Goal: Contribute content

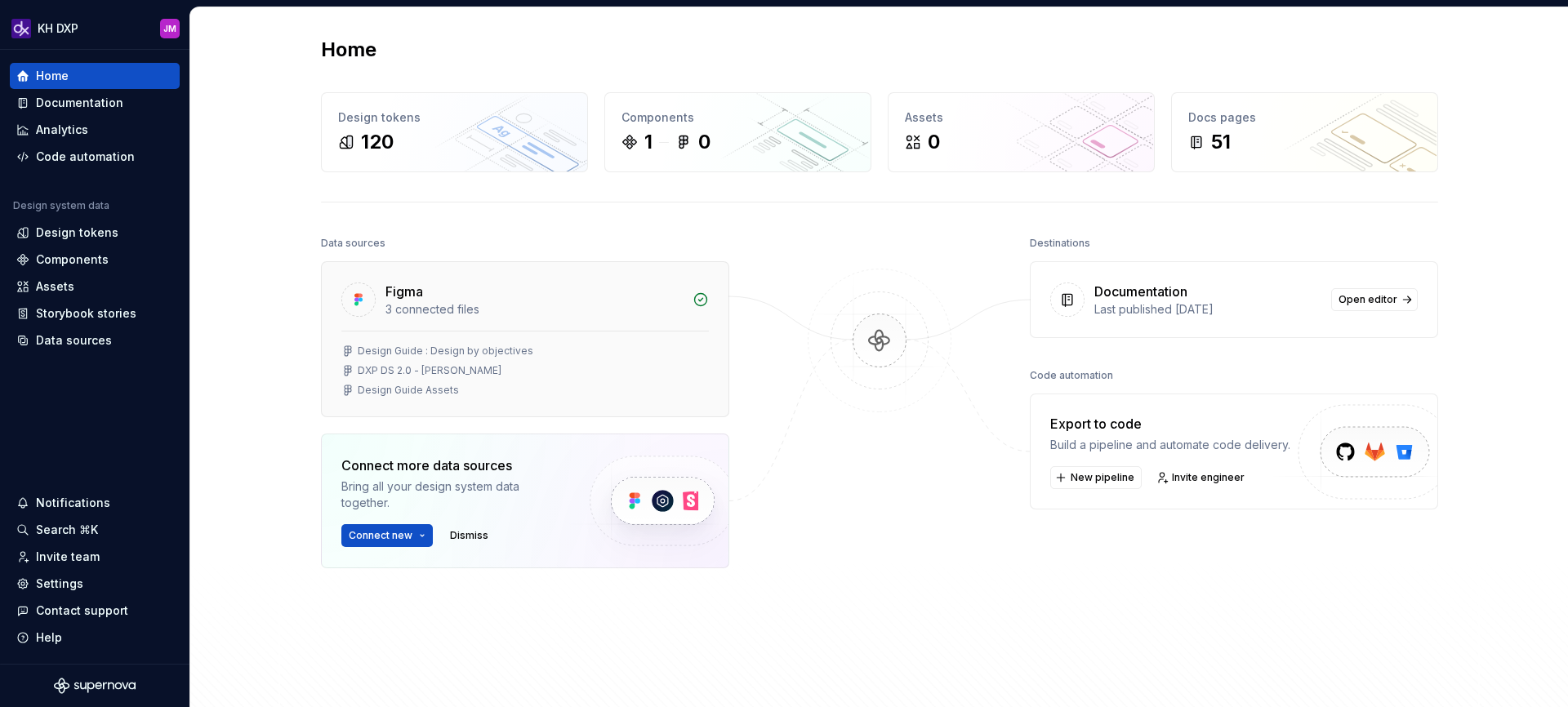
click at [443, 312] on div "3 connected files" at bounding box center [535, 309] width 298 height 16
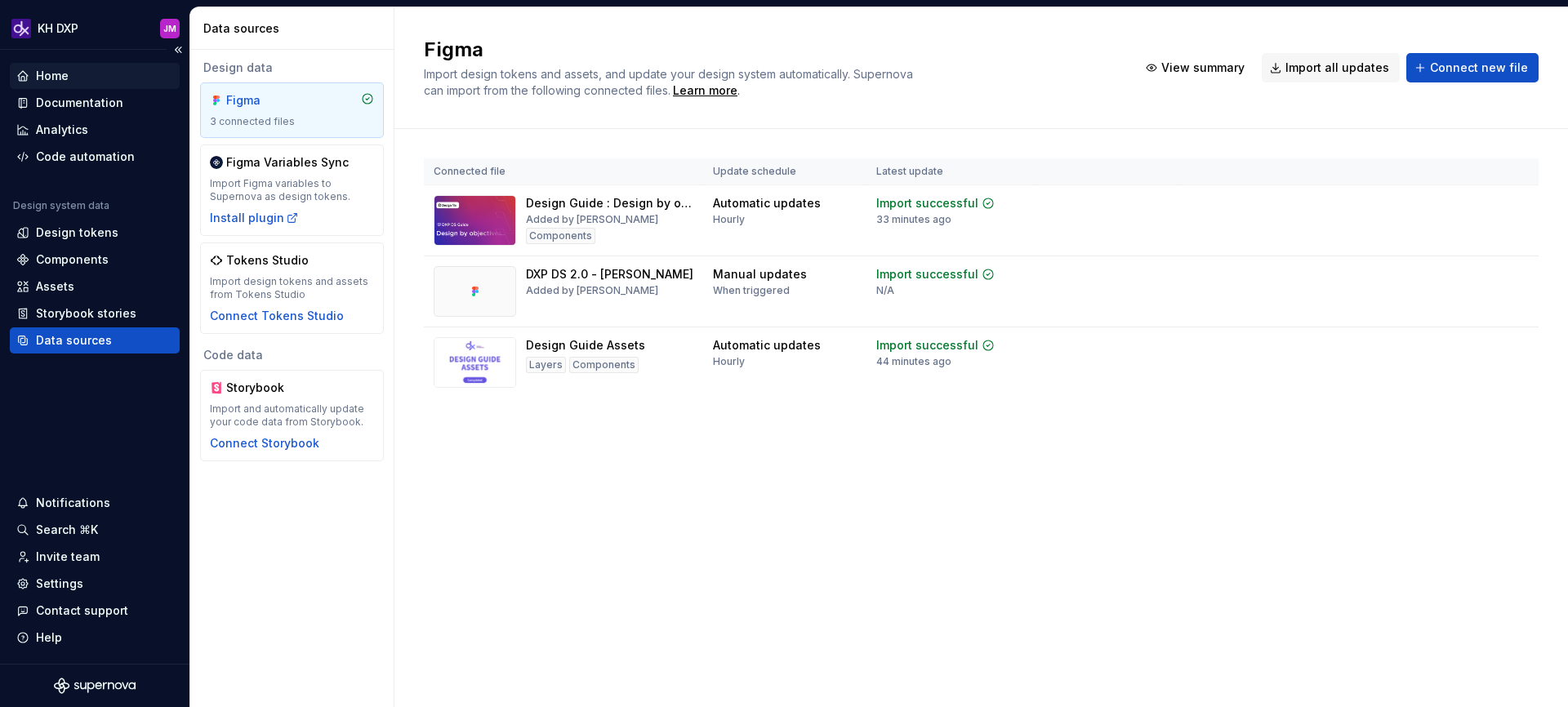
click at [79, 76] on div "Home" at bounding box center [95, 76] width 157 height 16
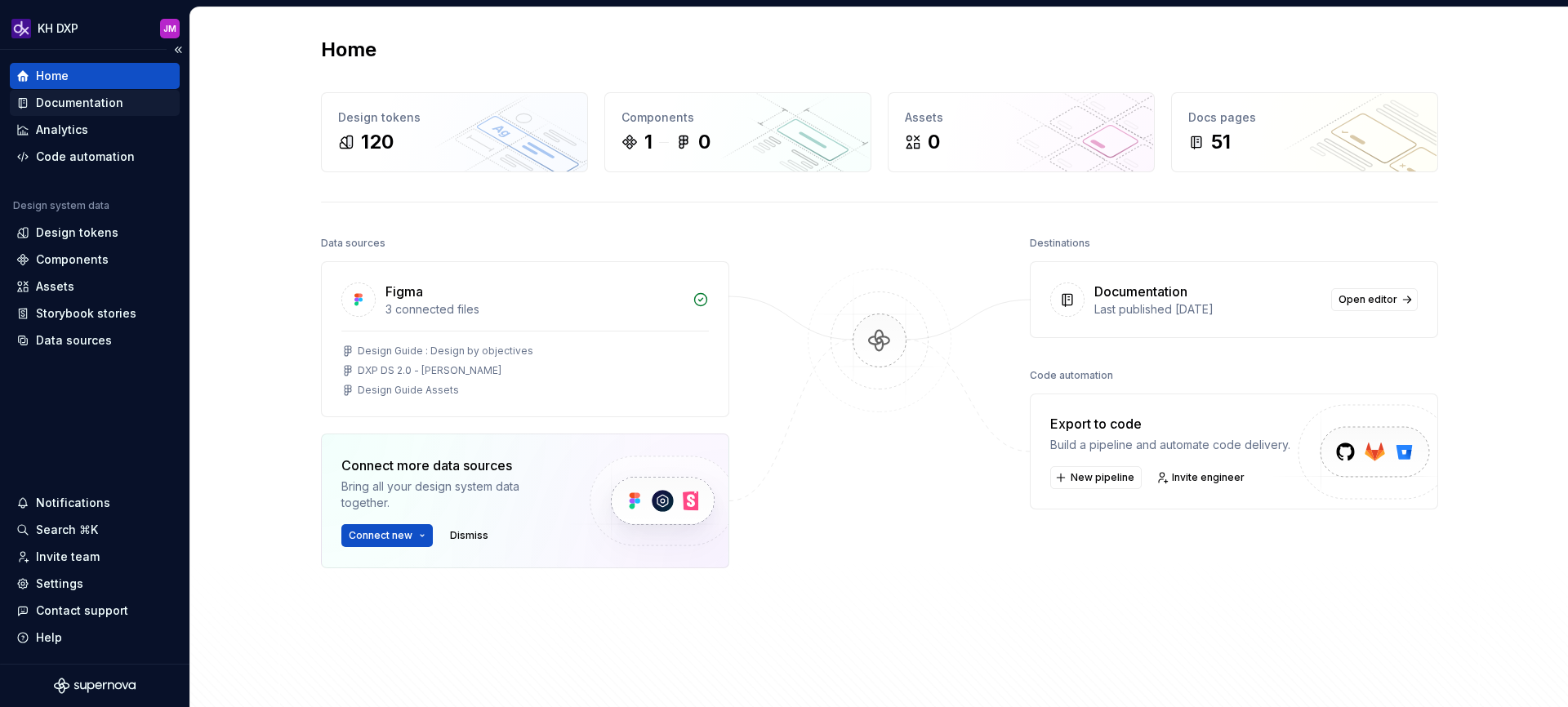
click at [79, 97] on div "Documentation" at bounding box center [79, 103] width 87 height 16
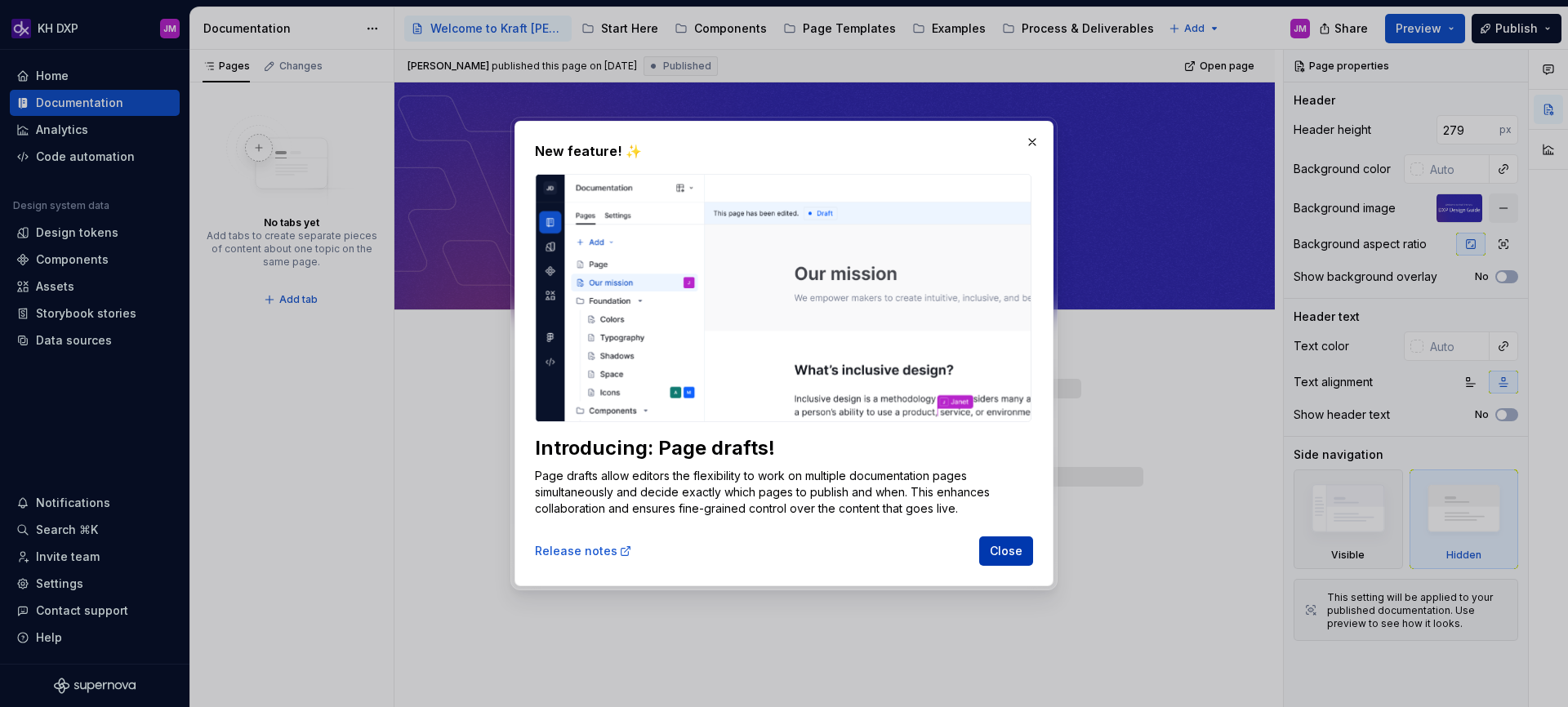
click at [1009, 554] on span "Close" at bounding box center [1006, 551] width 32 height 16
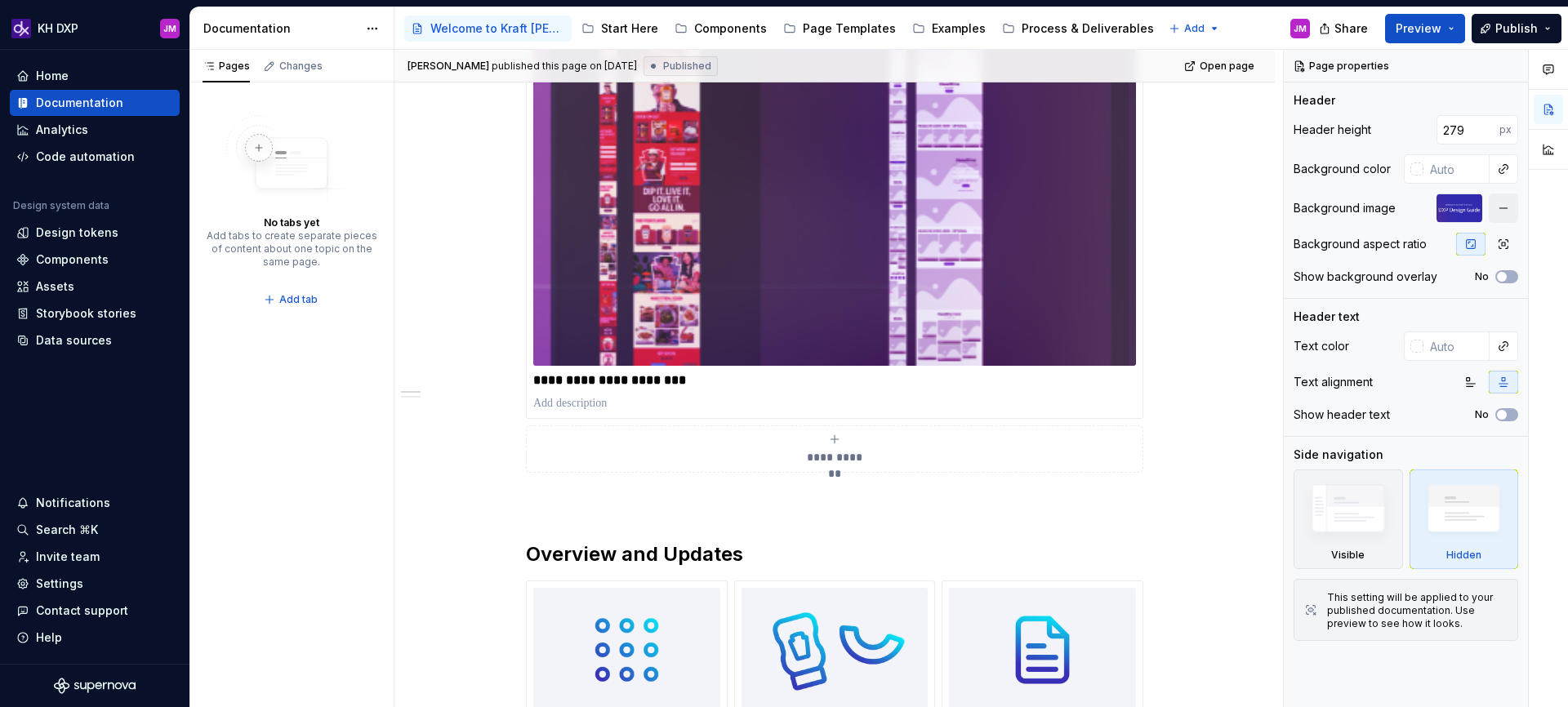
scroll to position [435, 0]
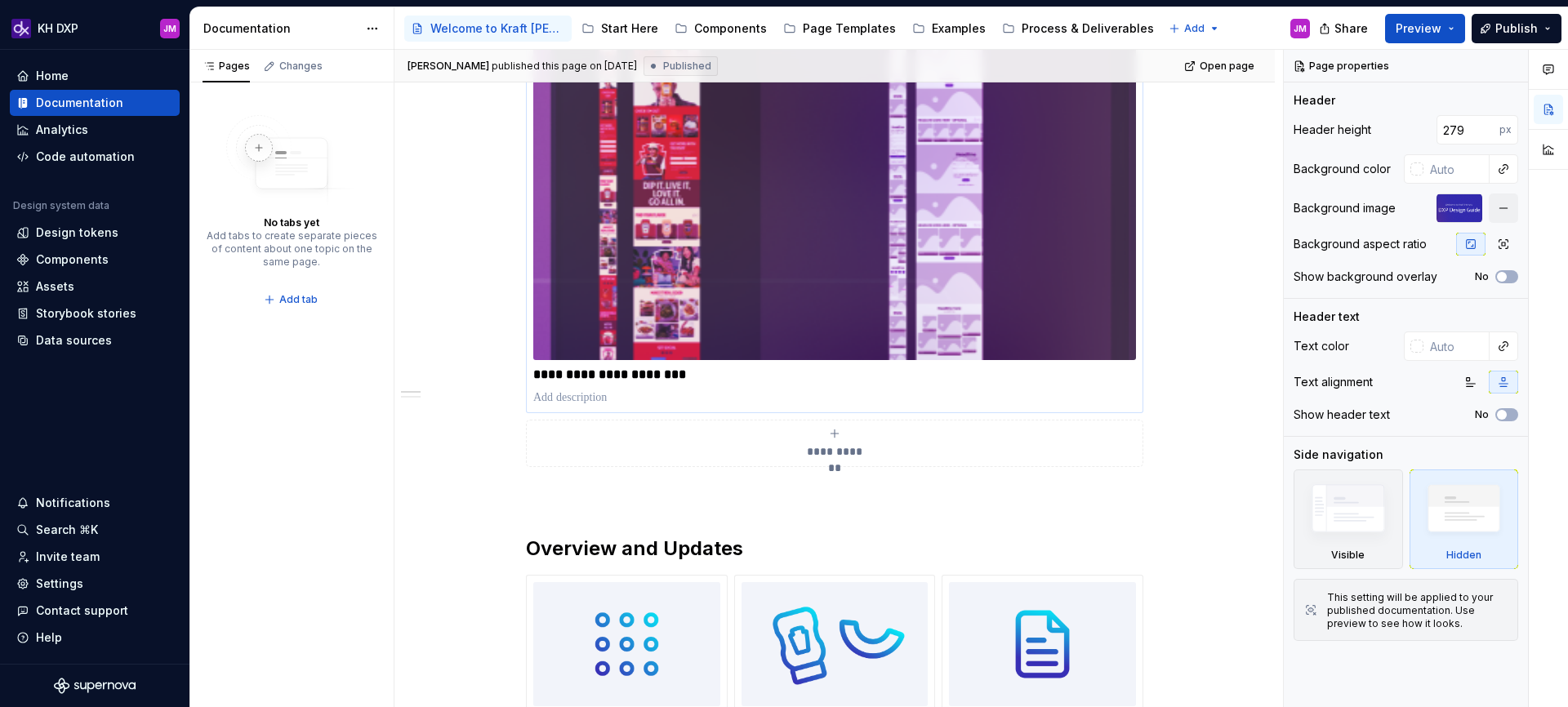
click at [784, 369] on p "**********" at bounding box center [835, 375] width 602 height 16
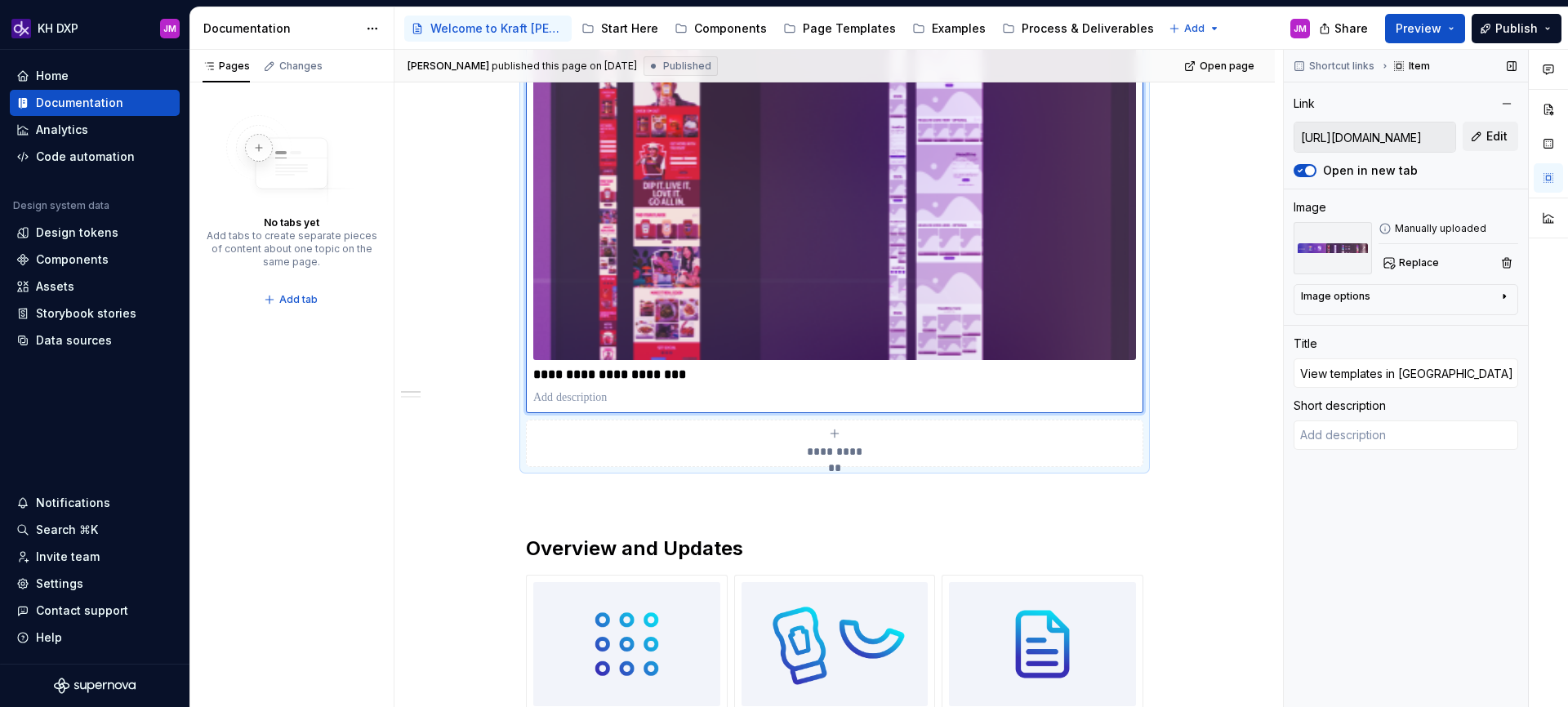
click at [1349, 144] on input "[URL][DOMAIN_NAME]" at bounding box center [1375, 137] width 160 height 30
click at [1345, 137] on input "[URL][DOMAIN_NAME]" at bounding box center [1375, 137] width 160 height 30
drag, startPoint x: 1338, startPoint y: 136, endPoint x: 1567, endPoint y: 137, distance: 229.0
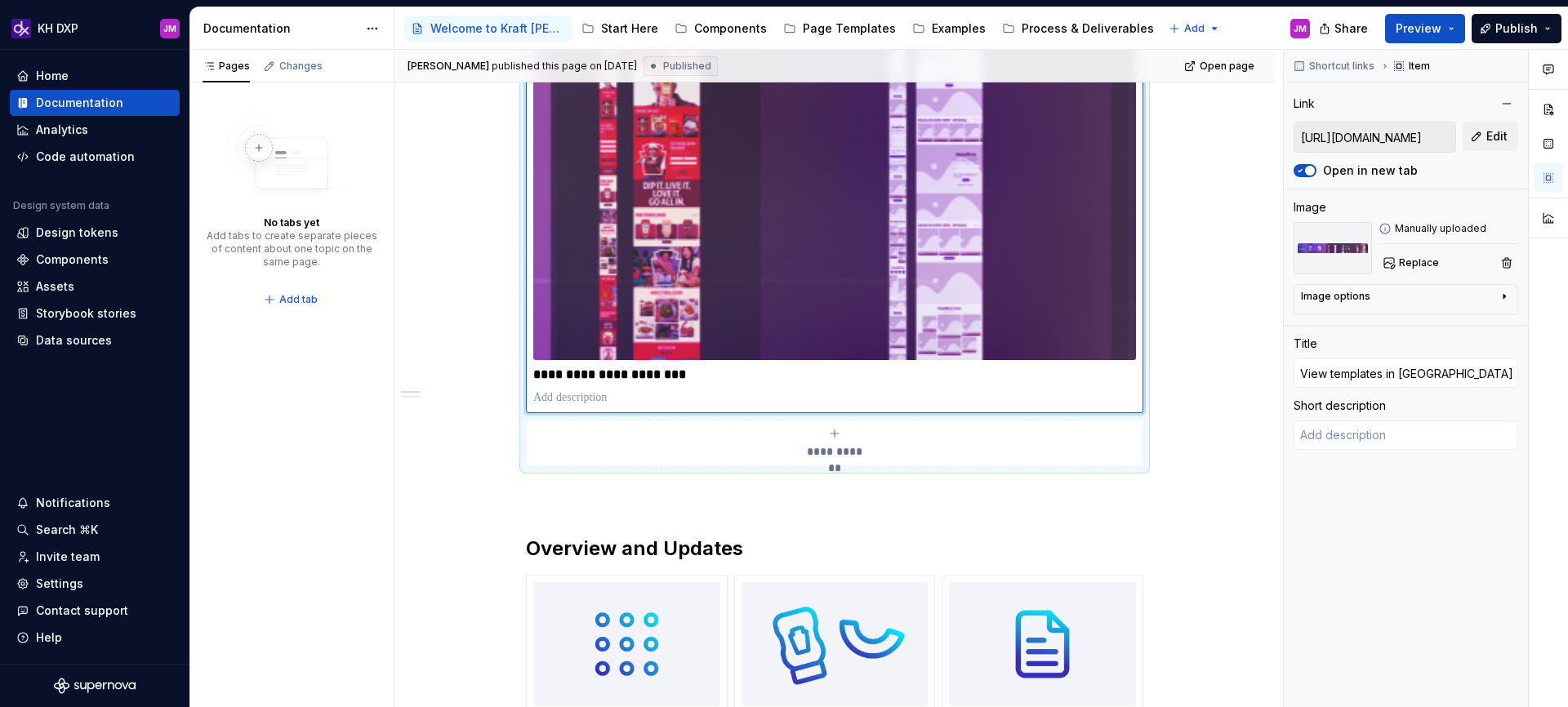
click at [1567, 137] on div "Comments Open comments No comments yet Select ‘Comment’ from the block context …" at bounding box center [1426, 379] width 284 height 658
click at [1408, 133] on input "[URL][DOMAIN_NAME]" at bounding box center [1375, 137] width 160 height 30
click at [1485, 134] on button "Edit" at bounding box center [1490, 136] width 56 height 30
type textarea "*"
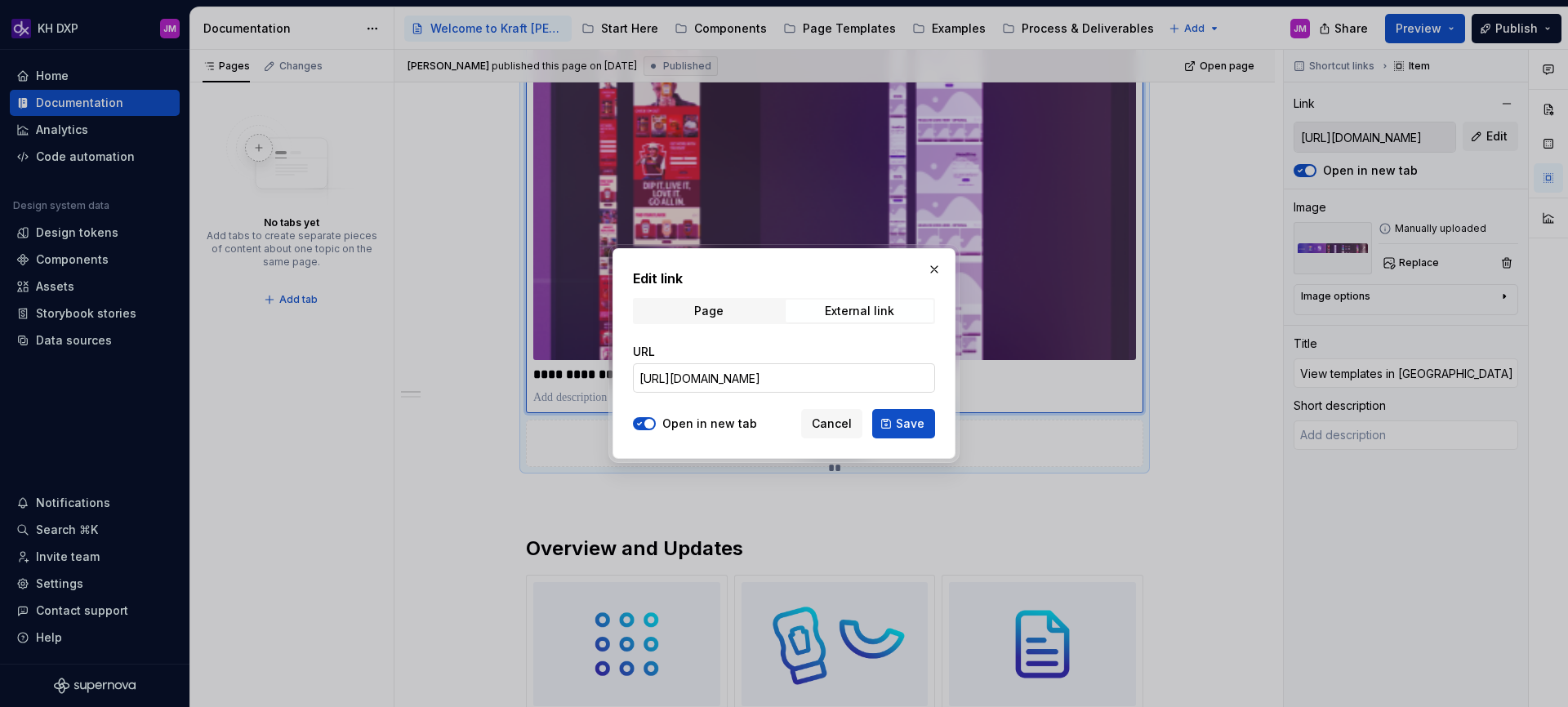
click at [809, 378] on input "[URL][DOMAIN_NAME]" at bounding box center [784, 378] width 302 height 30
paste input "[URL][DOMAIN_NAME]"
type input "[URL][DOMAIN_NAME]"
click at [901, 427] on span "Save" at bounding box center [911, 424] width 29 height 16
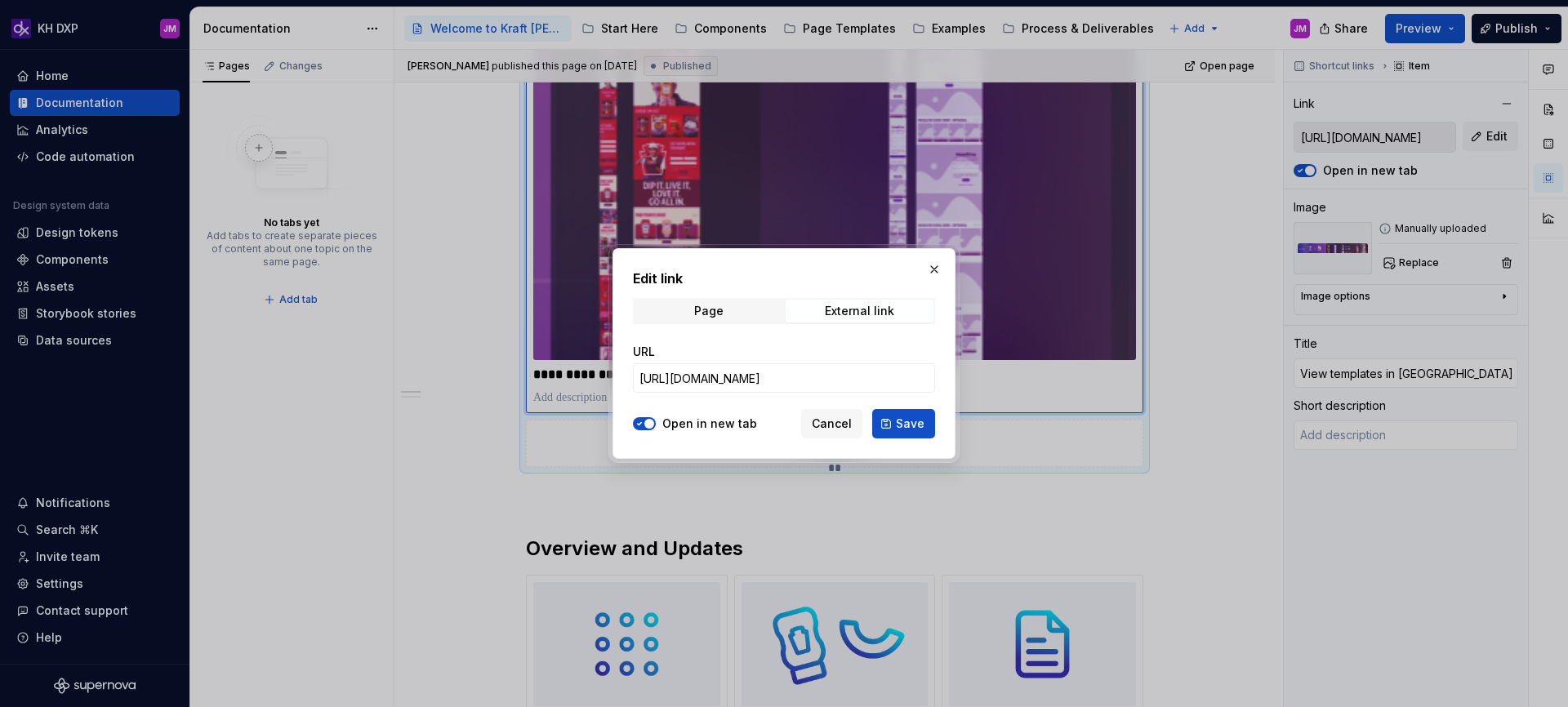
type textarea "*"
type input "[URL][DOMAIN_NAME]"
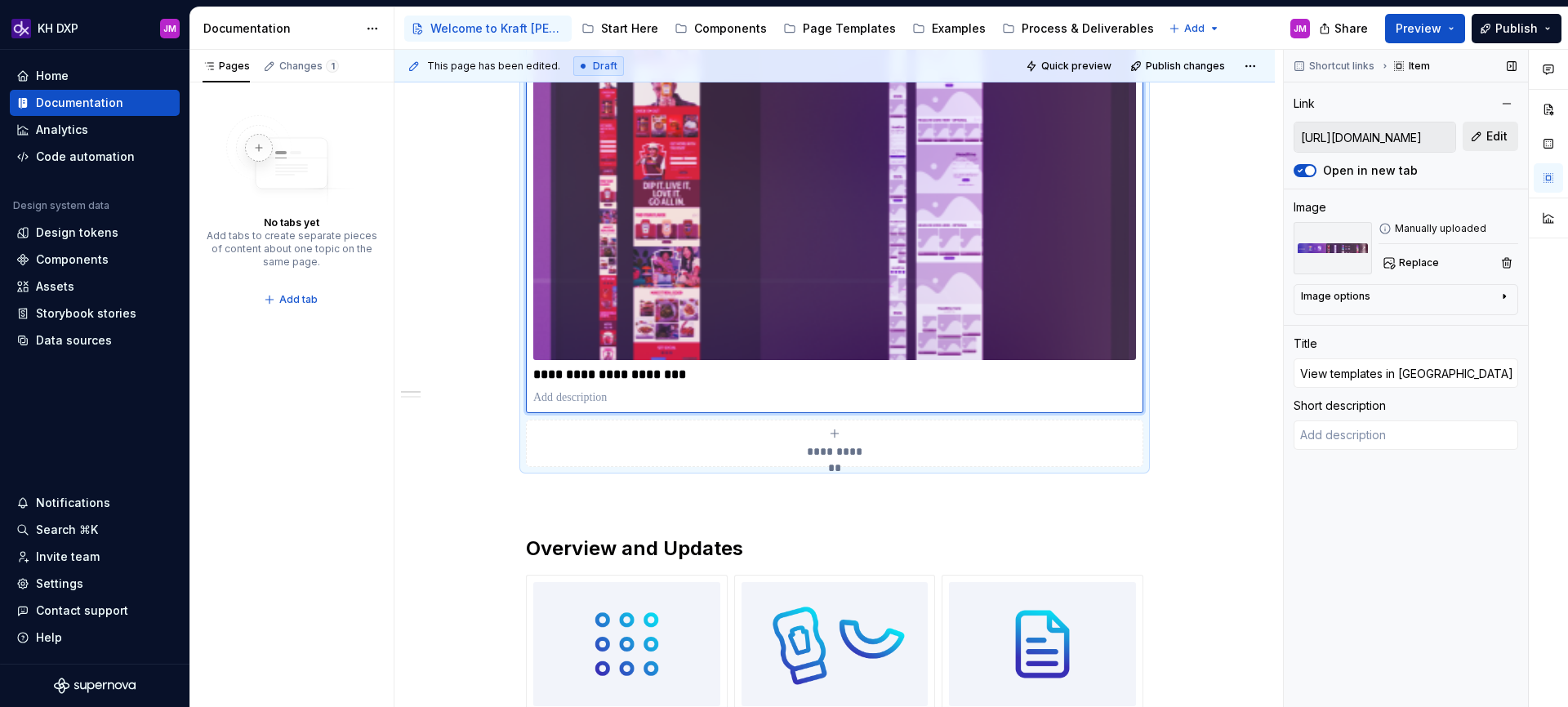
click at [1481, 142] on button "Edit" at bounding box center [1490, 136] width 56 height 30
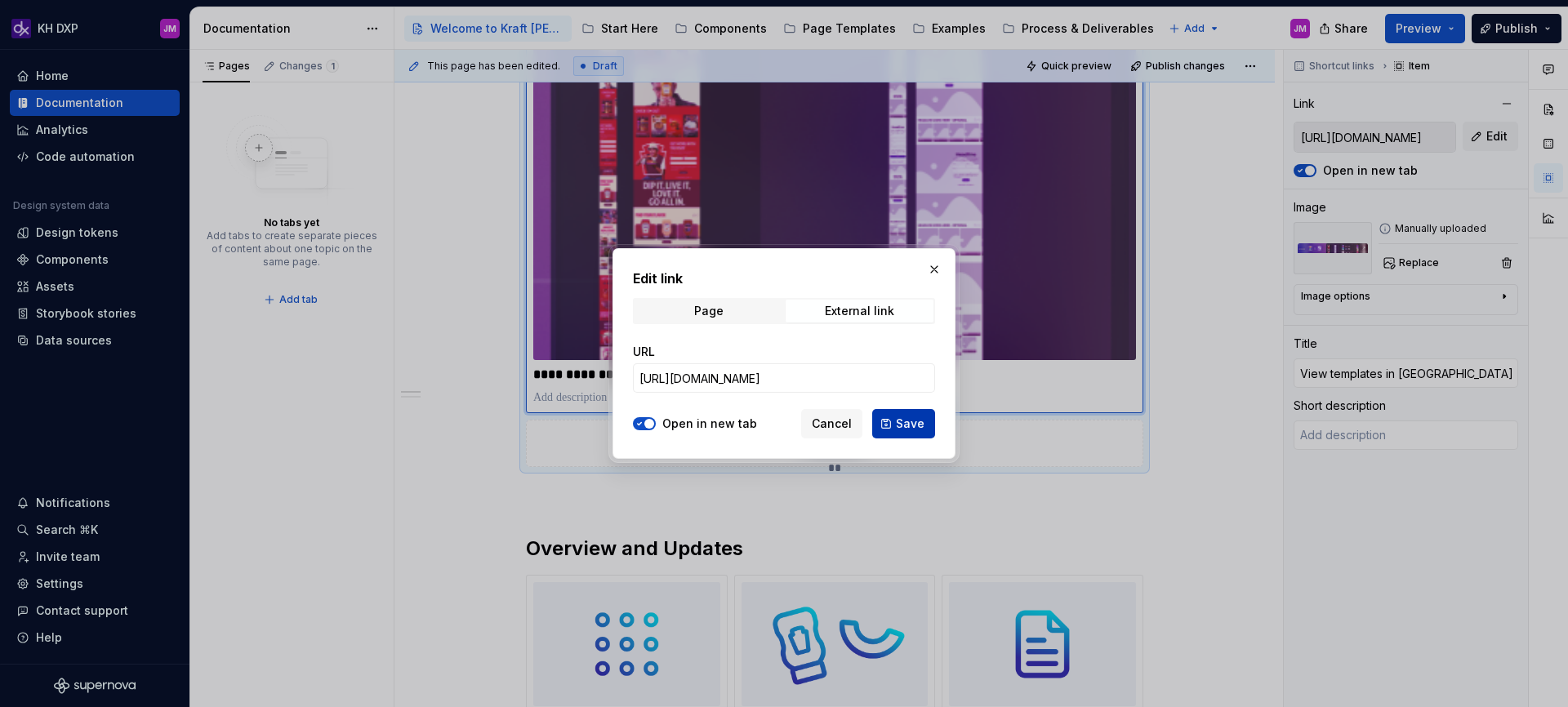
click at [894, 425] on button "Save" at bounding box center [903, 424] width 63 height 30
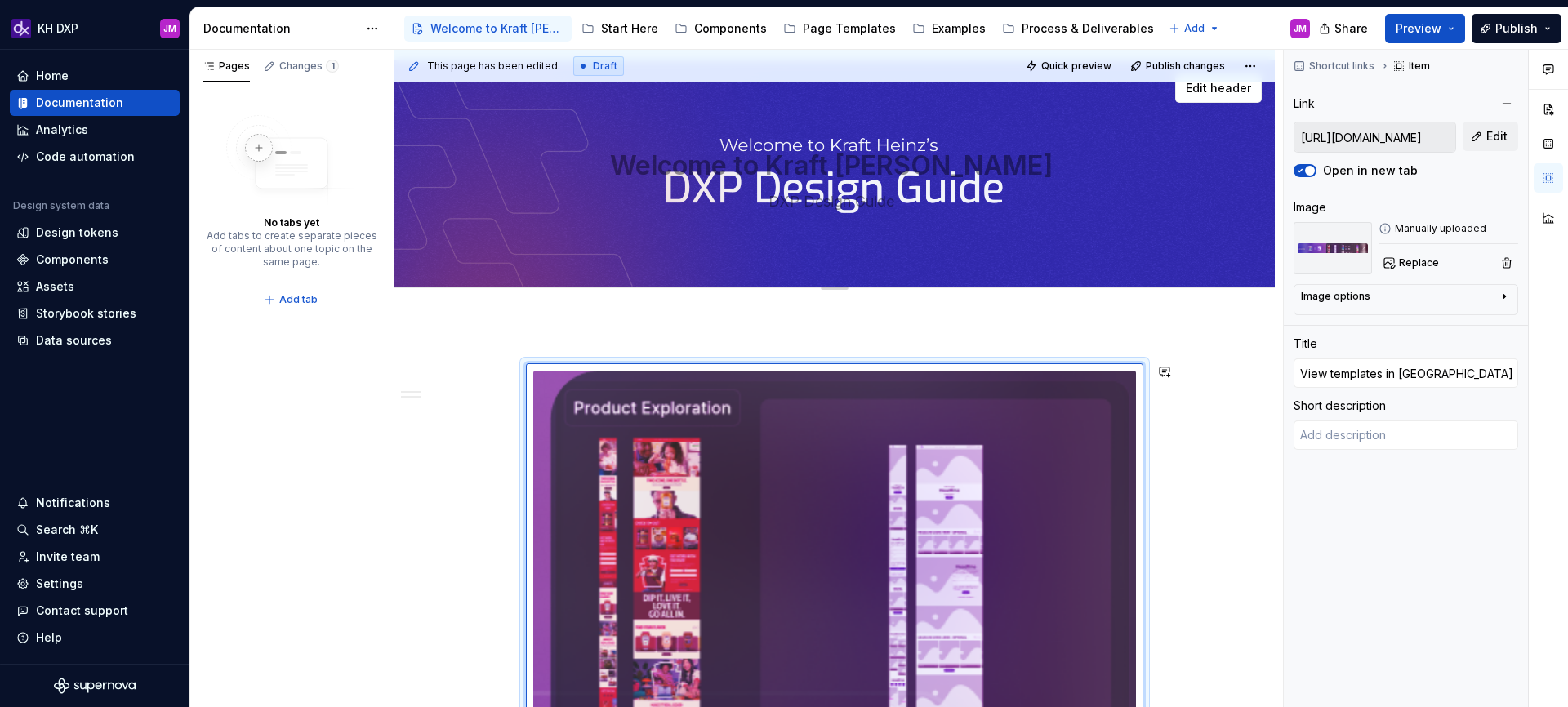
scroll to position [0, 0]
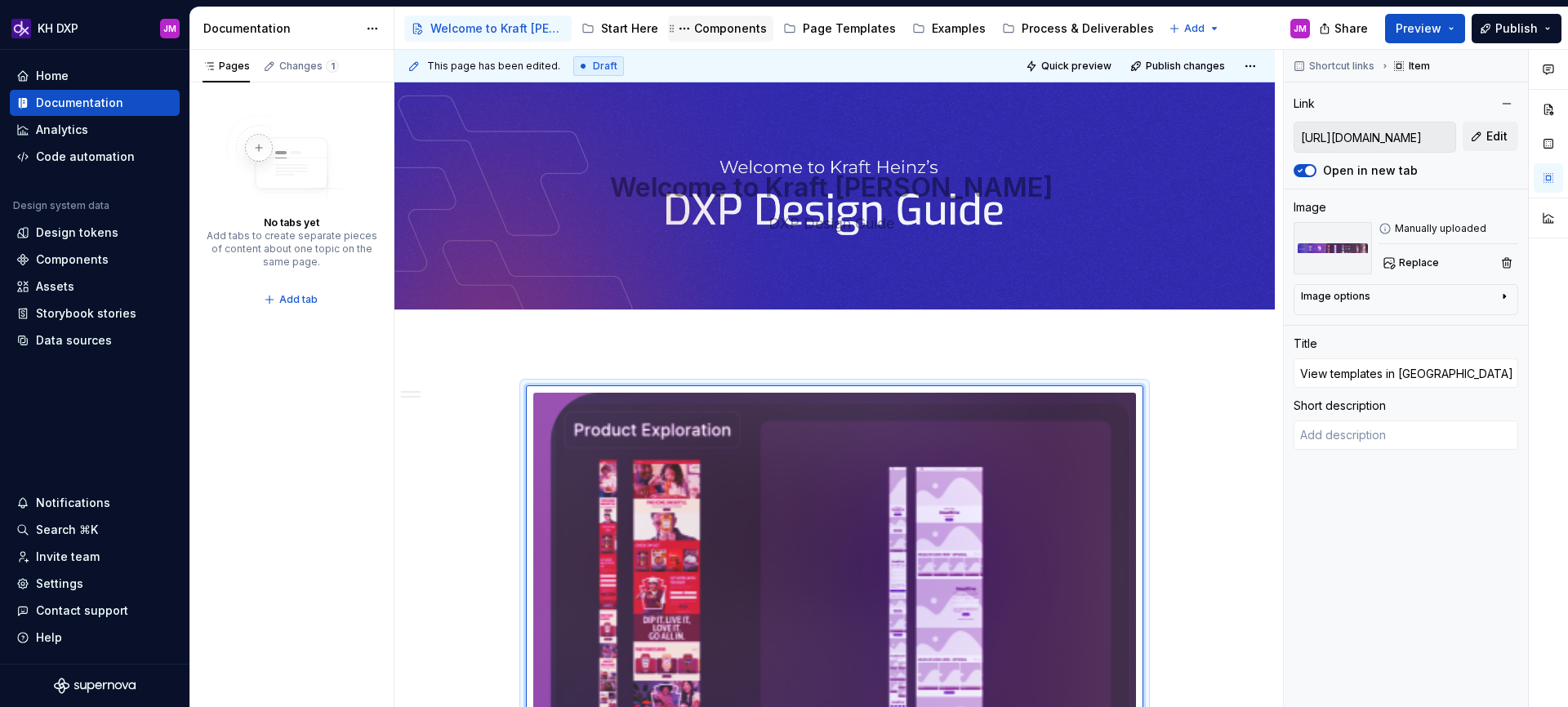
click at [724, 28] on div "Components" at bounding box center [730, 29] width 73 height 16
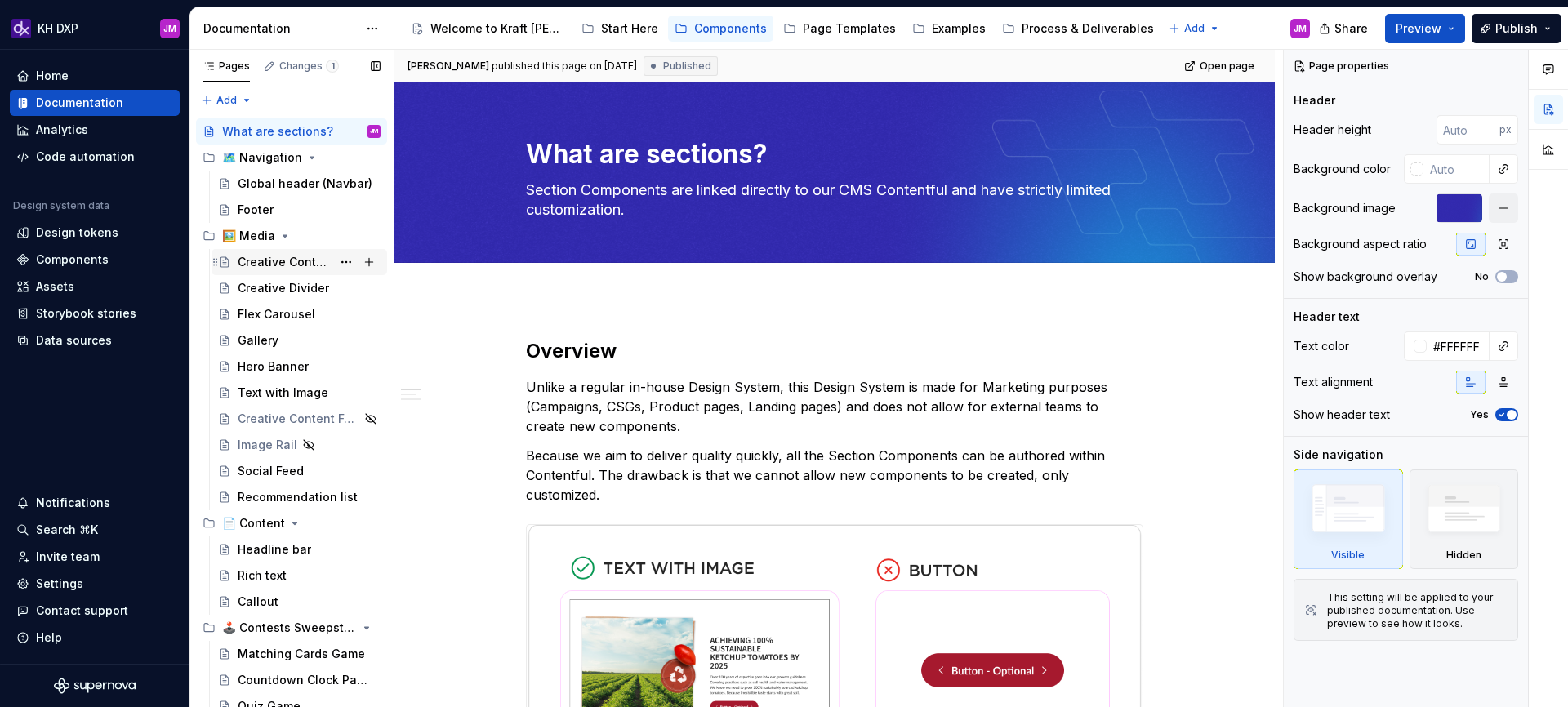
click at [280, 268] on div "Creative Content Panel" at bounding box center [285, 262] width 94 height 16
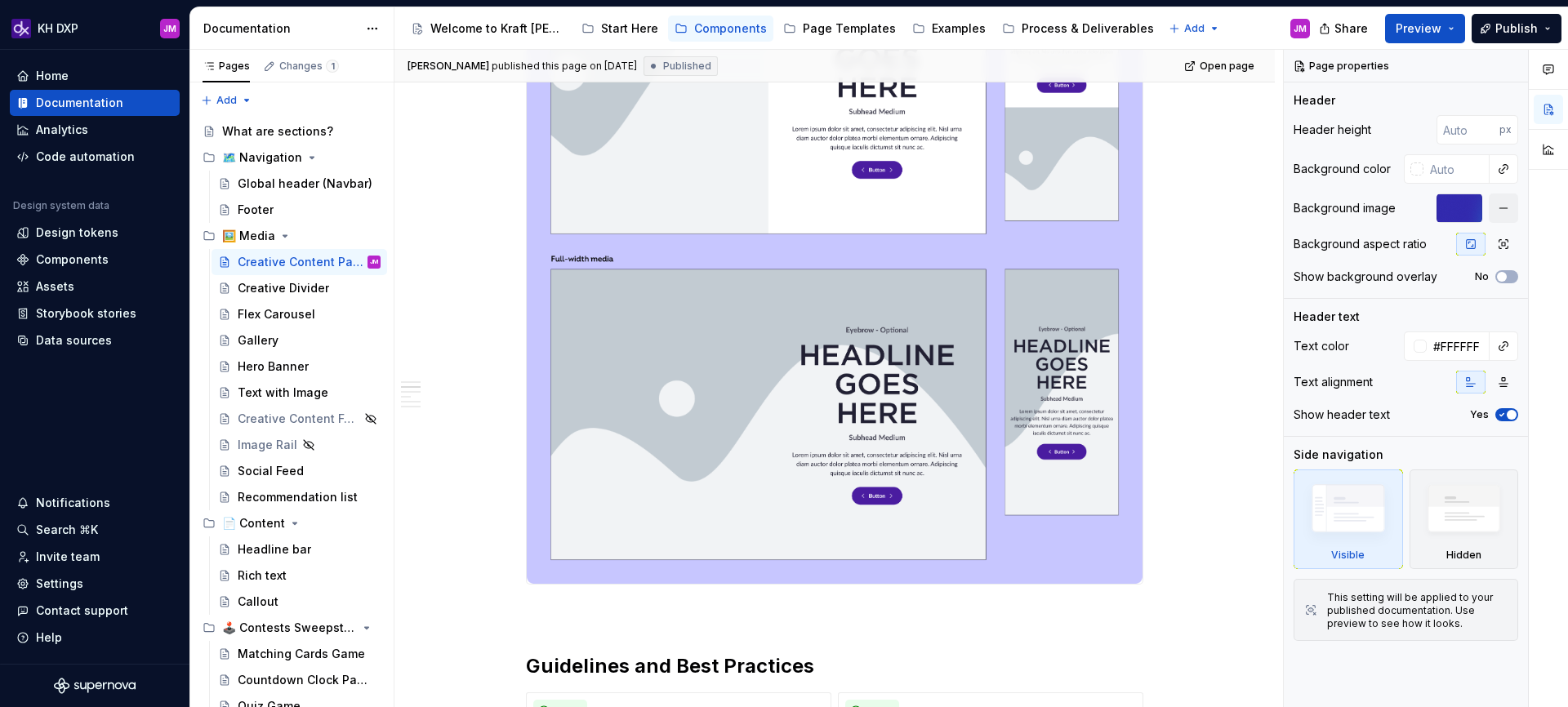
scroll to position [485, 0]
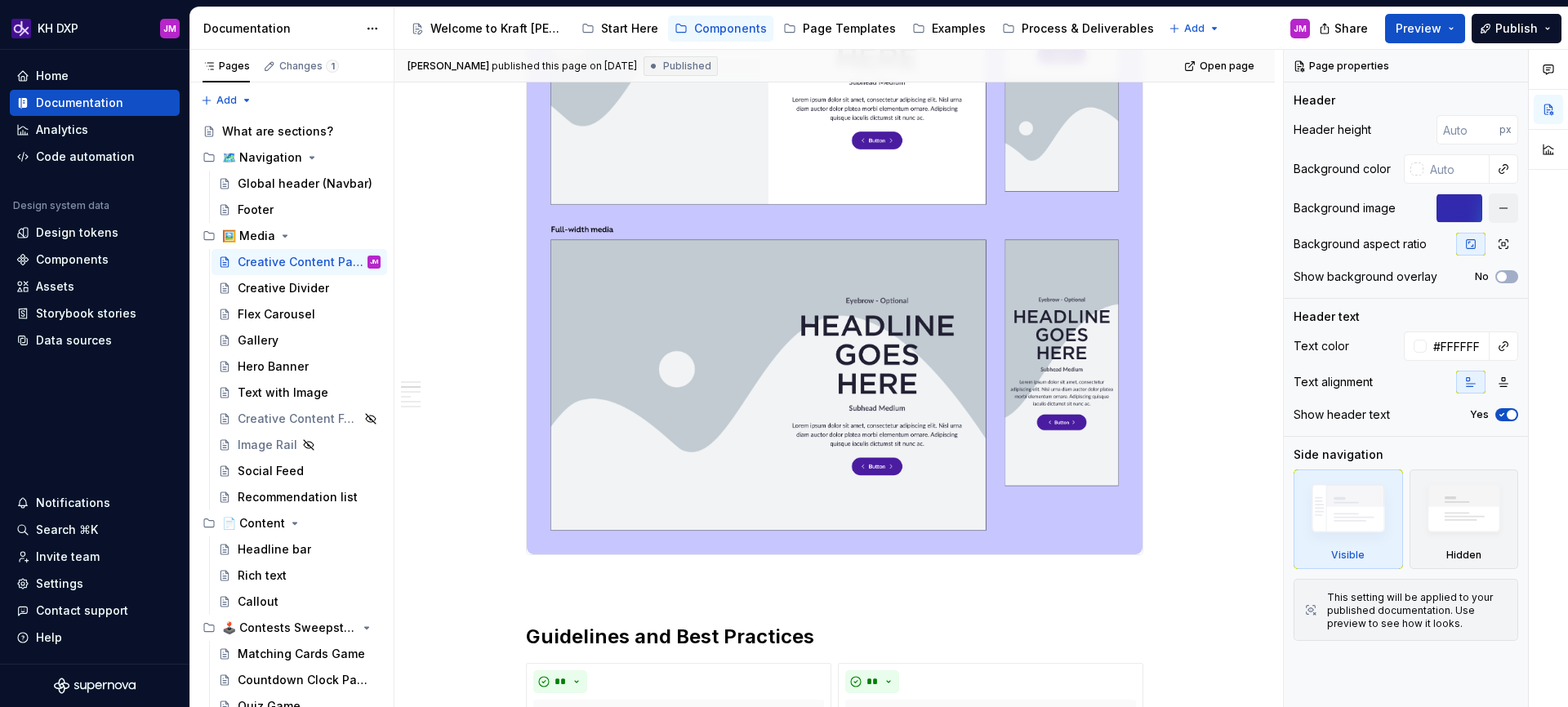
click at [1114, 317] on img at bounding box center [834, 214] width 616 height 681
type textarea "*"
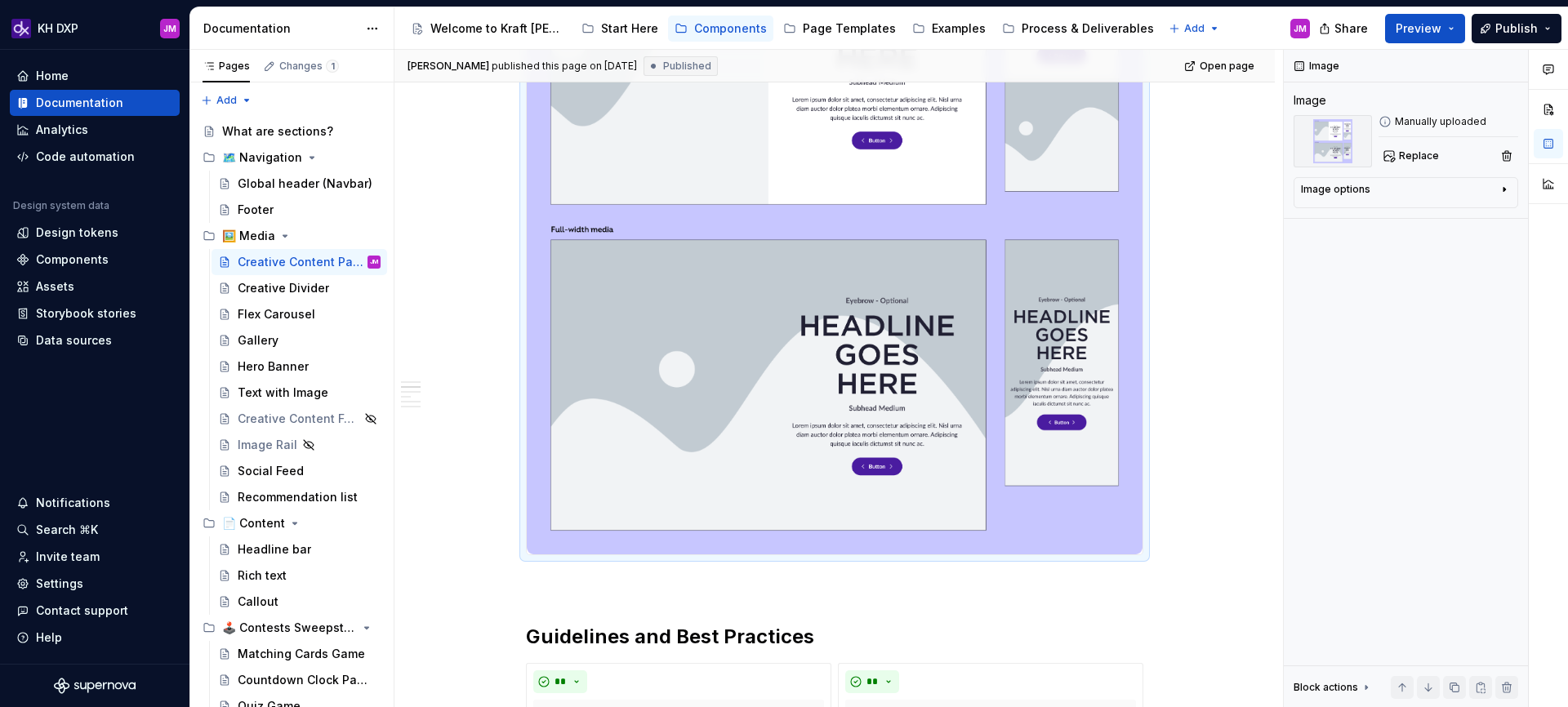
click at [1072, 321] on img at bounding box center [834, 214] width 616 height 681
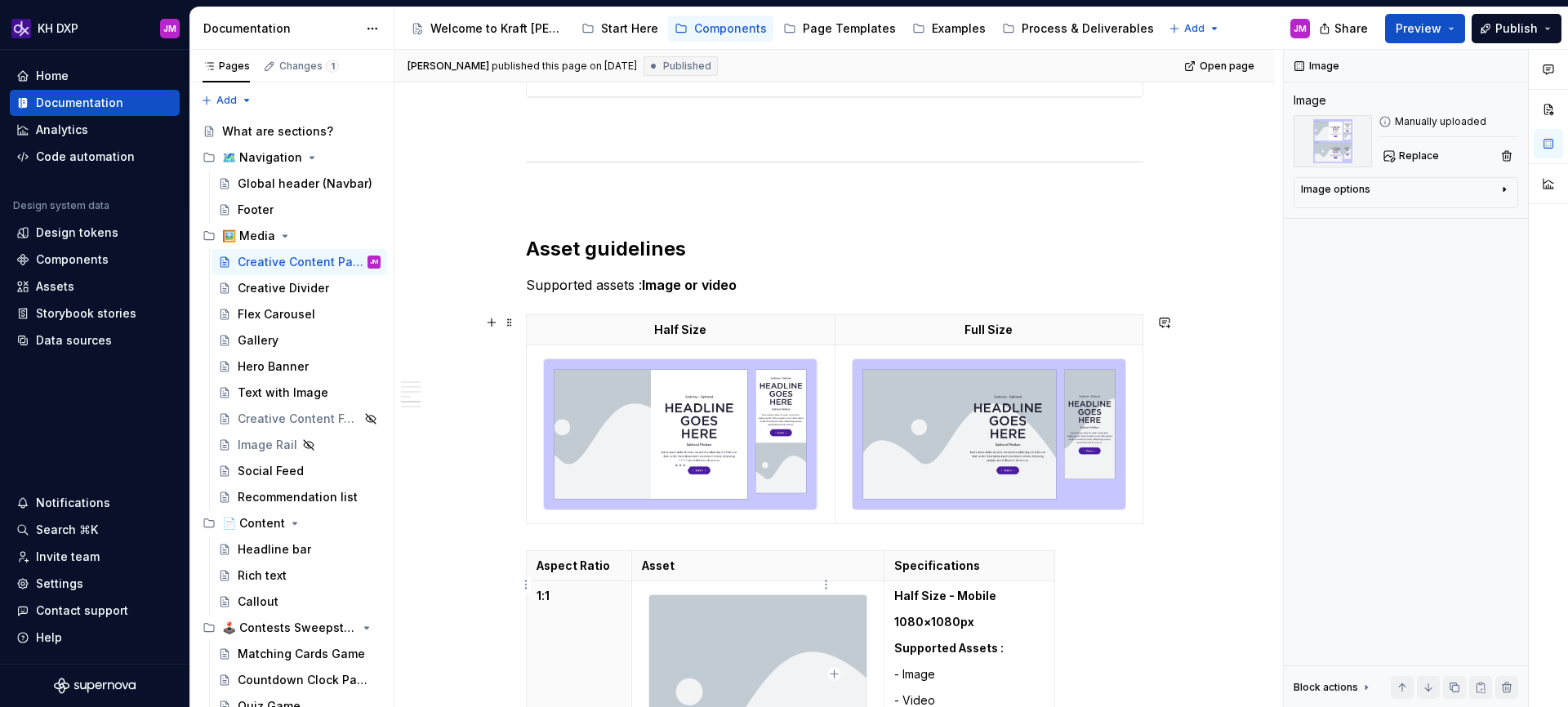
scroll to position [3217, 0]
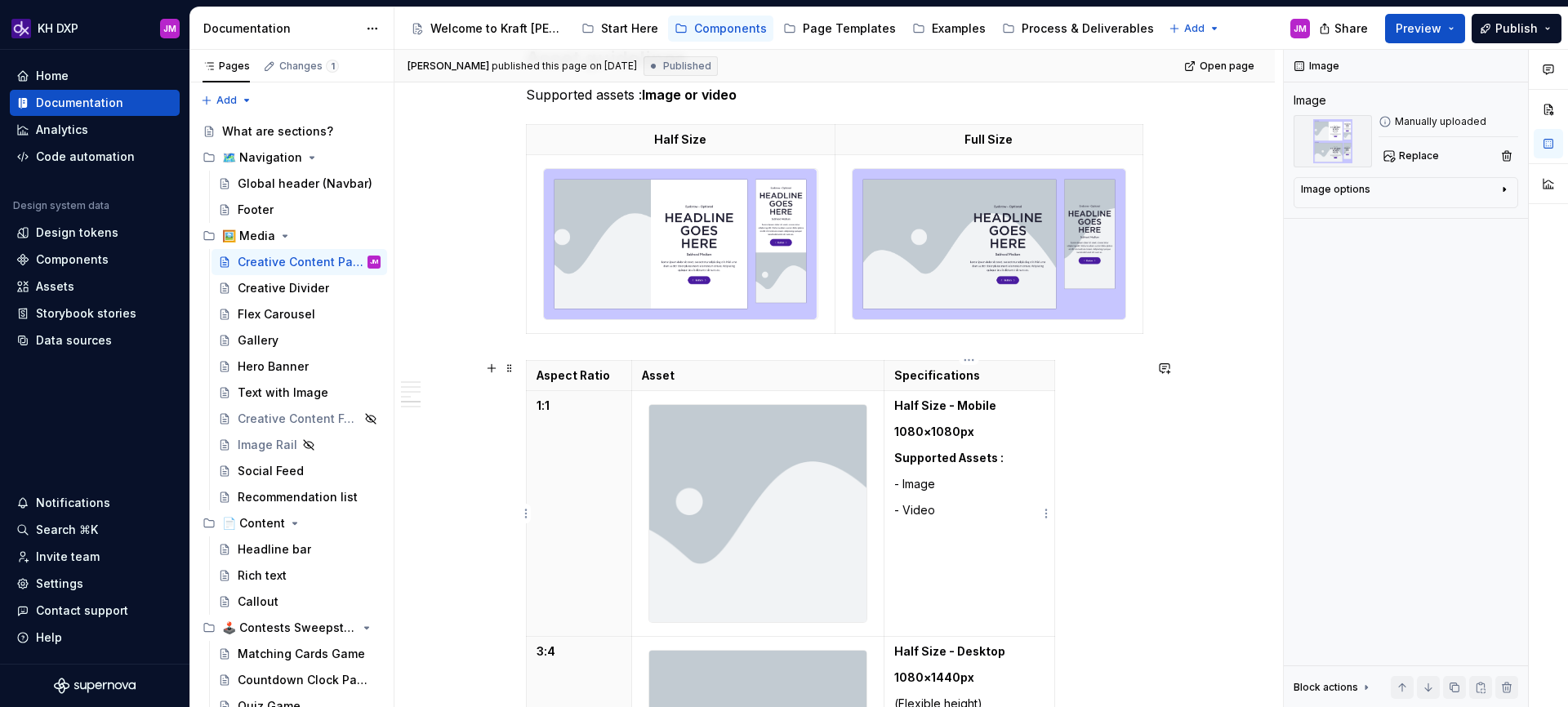
click at [936, 435] on strong "1080×1080px" at bounding box center [934, 431] width 80 height 14
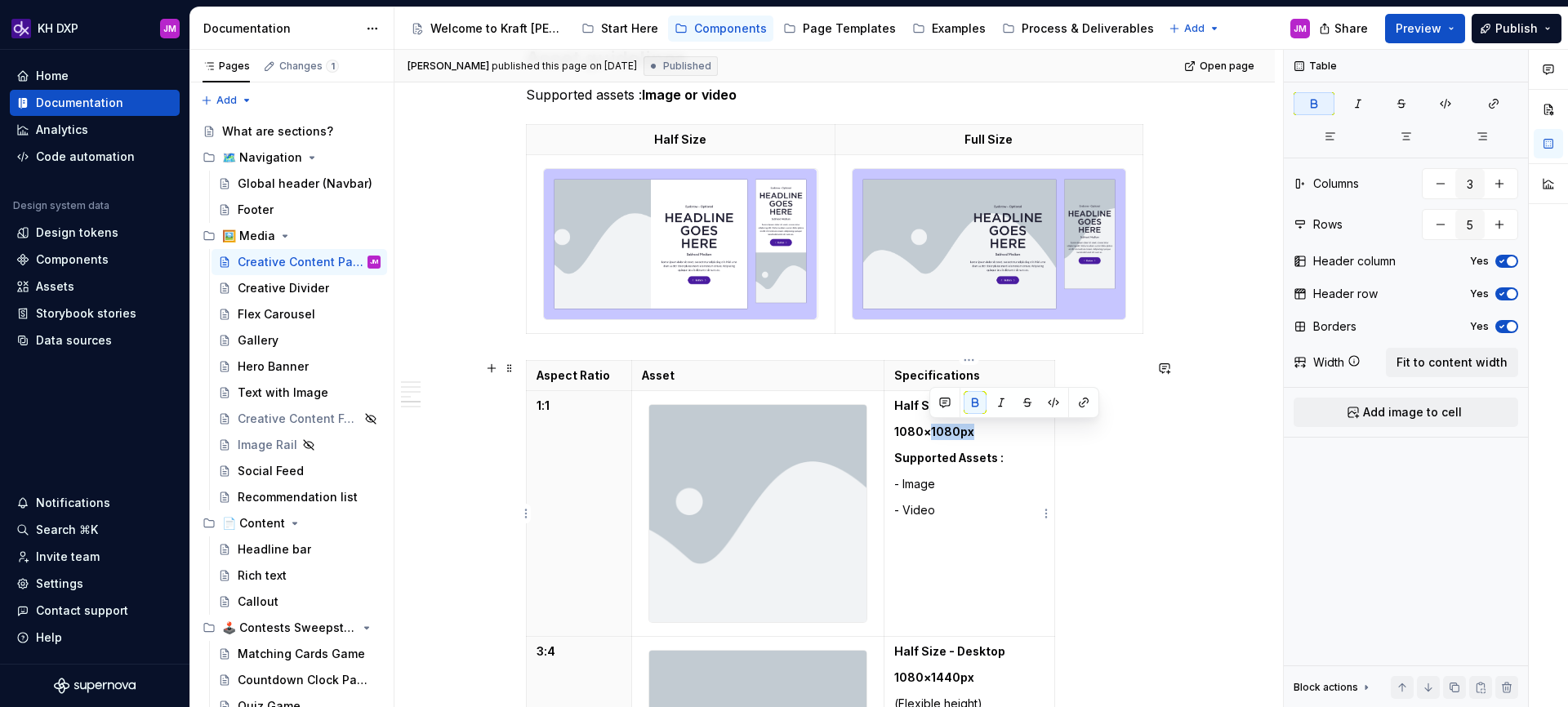
drag, startPoint x: 931, startPoint y: 433, endPoint x: 970, endPoint y: 432, distance: 39.0
click at [970, 432] on strong "1080×1080px" at bounding box center [934, 431] width 80 height 14
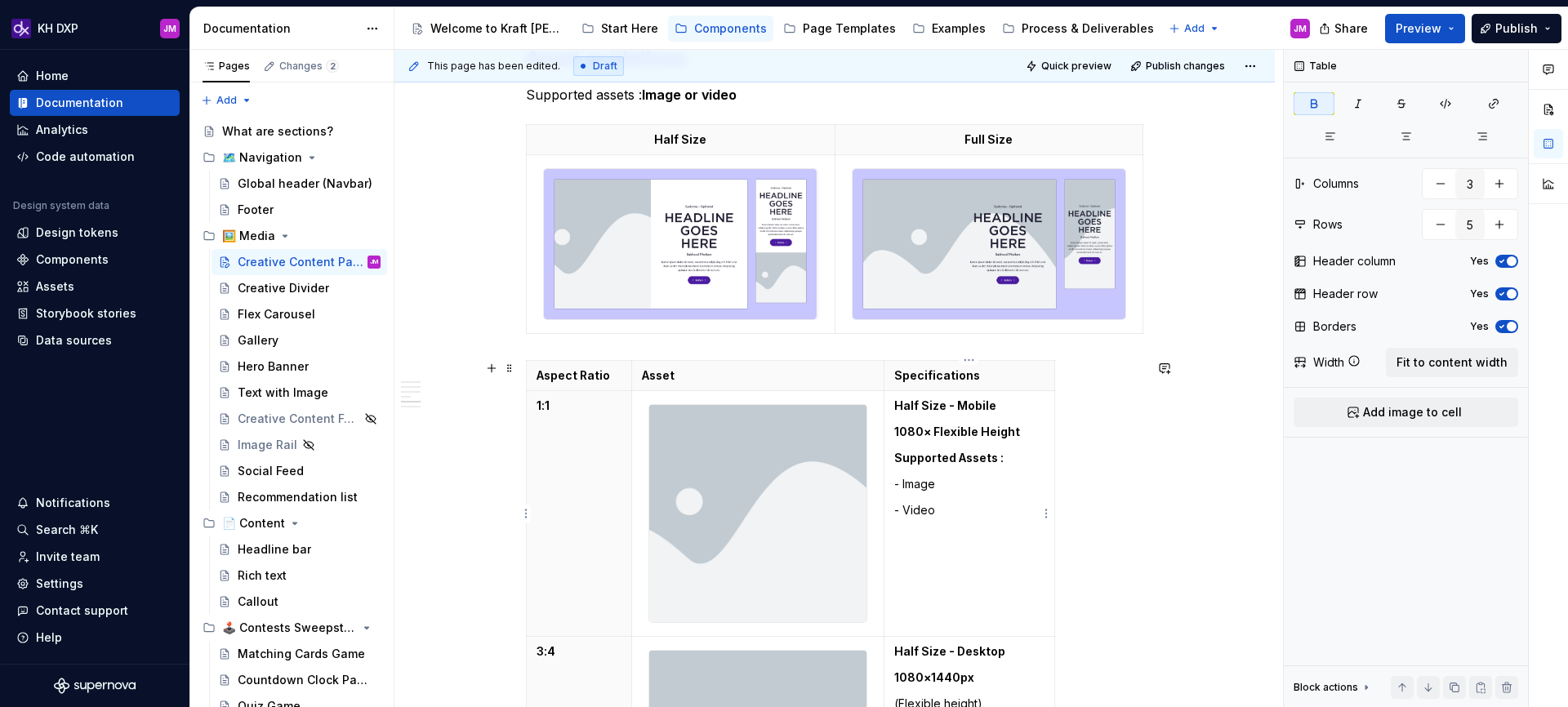
click at [921, 428] on strong "1080× Flexible Height" at bounding box center [957, 431] width 125 height 14
drag, startPoint x: 936, startPoint y: 430, endPoint x: 1047, endPoint y: 425, distance: 111.1
click at [1047, 425] on td "Half Size - Mobile 1080 × Flexible Height Supported Assets : - Image - Video" at bounding box center [969, 514] width 170 height 247
copy strong "Flexible Height"
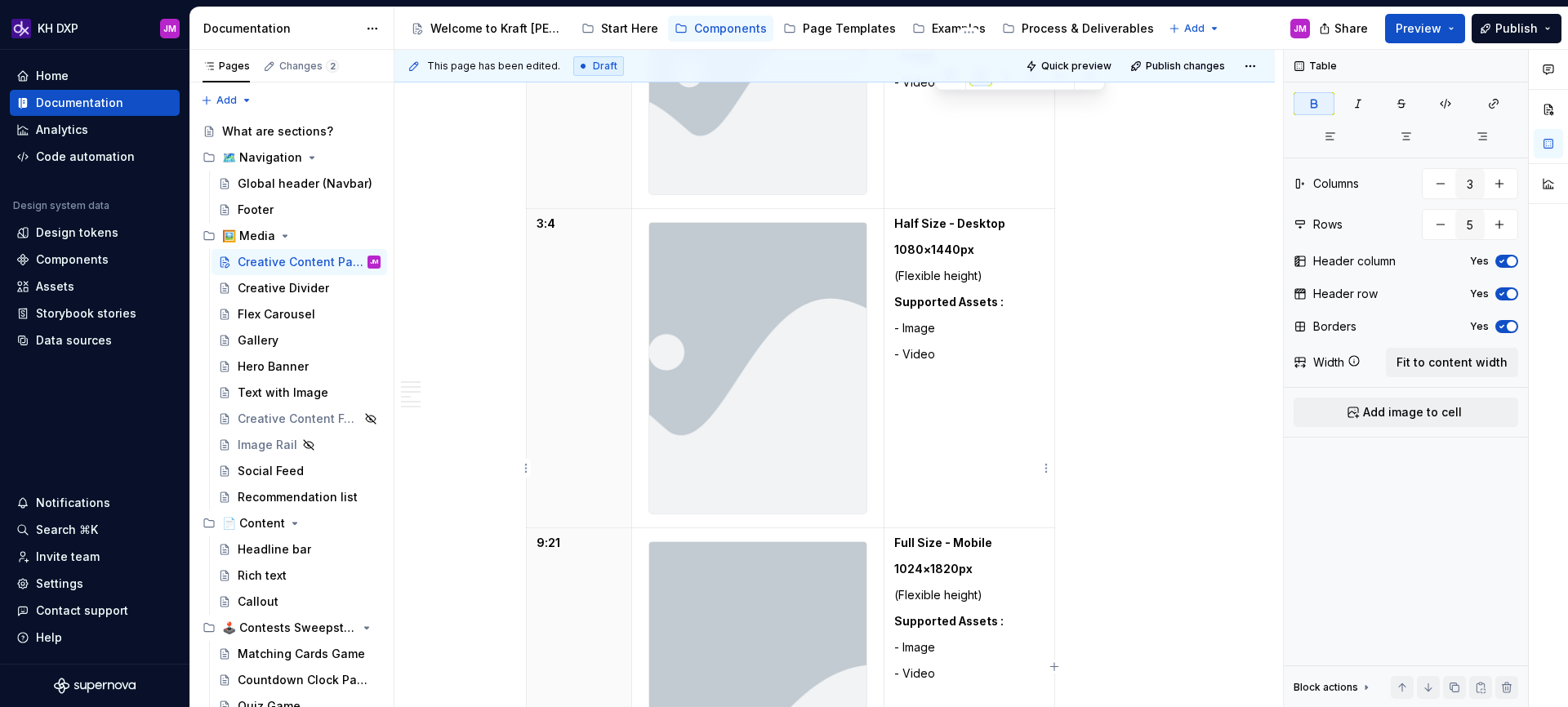
scroll to position [3539, 0]
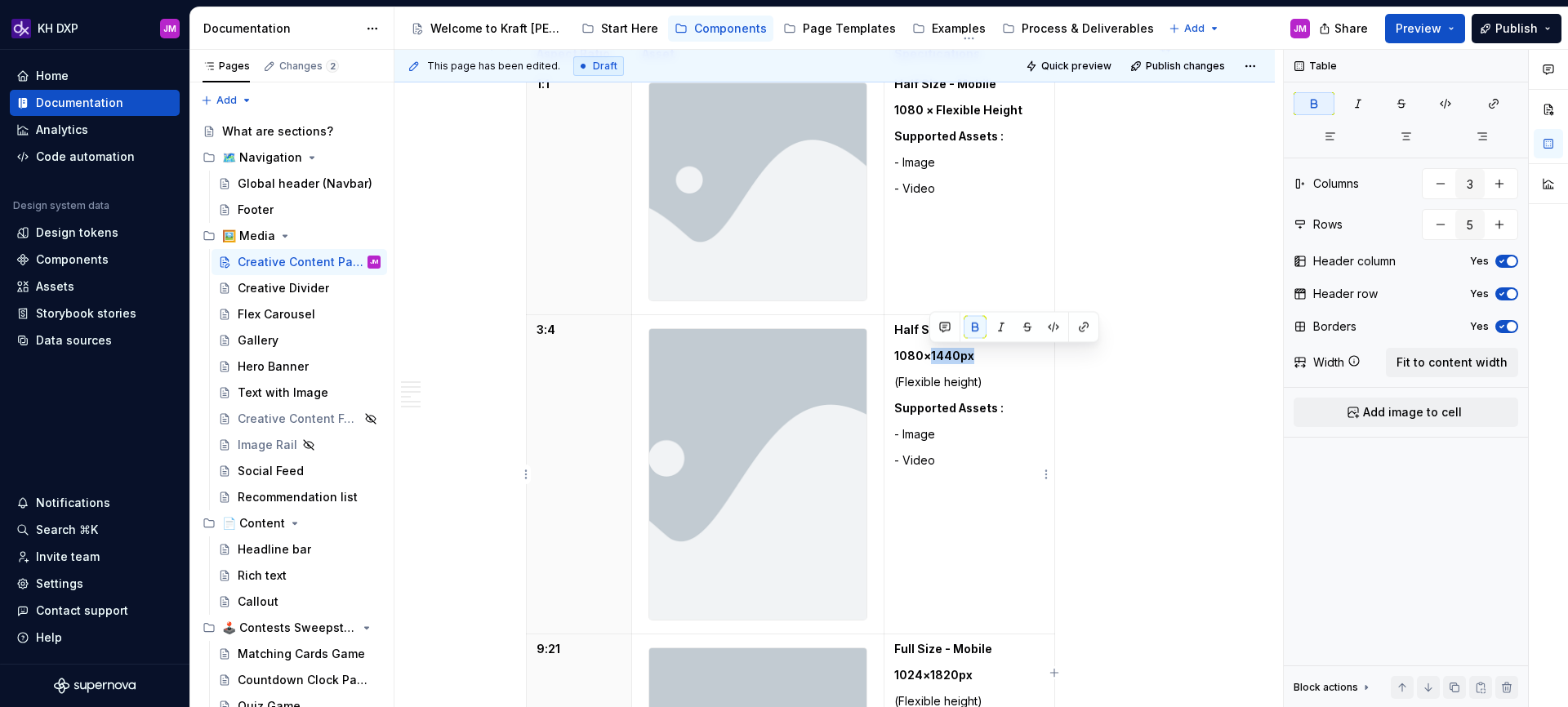
drag, startPoint x: 931, startPoint y: 354, endPoint x: 982, endPoint y: 354, distance: 51.0
click at [982, 354] on p "1080×1440px" at bounding box center [969, 356] width 151 height 16
click at [923, 358] on strong "1080× Flexible Height" at bounding box center [957, 355] width 125 height 14
click at [1127, 444] on div "Aspect Ratio Asset Specifications 1:1 Half Size - Mobile 1080 × Flexible Height…" at bounding box center [834, 677] width 618 height 1277
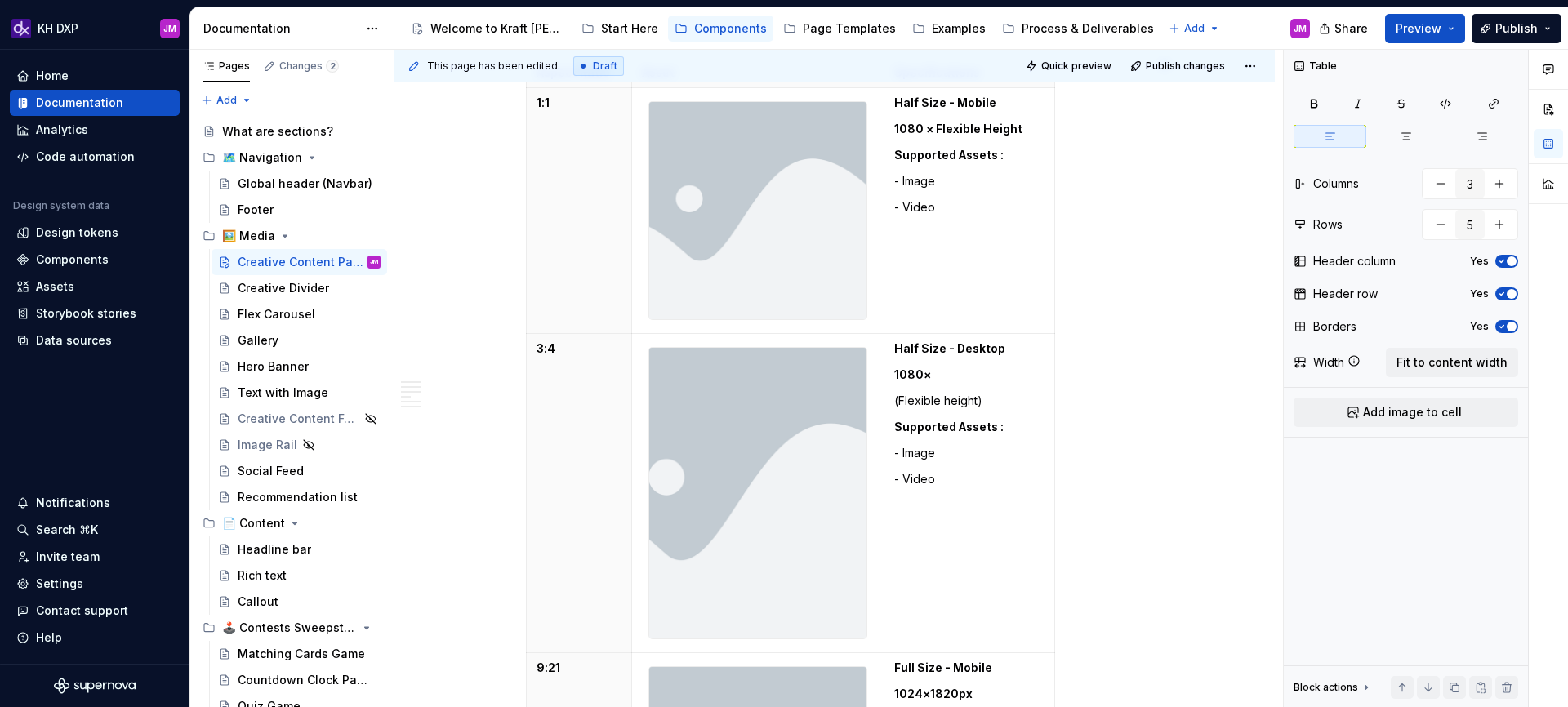
scroll to position [3520, 0]
click at [952, 368] on p "1080×" at bounding box center [969, 375] width 151 height 16
type textarea "*"
drag, startPoint x: 931, startPoint y: 372, endPoint x: 988, endPoint y: 376, distance: 57.1
click at [988, 376] on p "1080×1440px" at bounding box center [969, 375] width 151 height 16
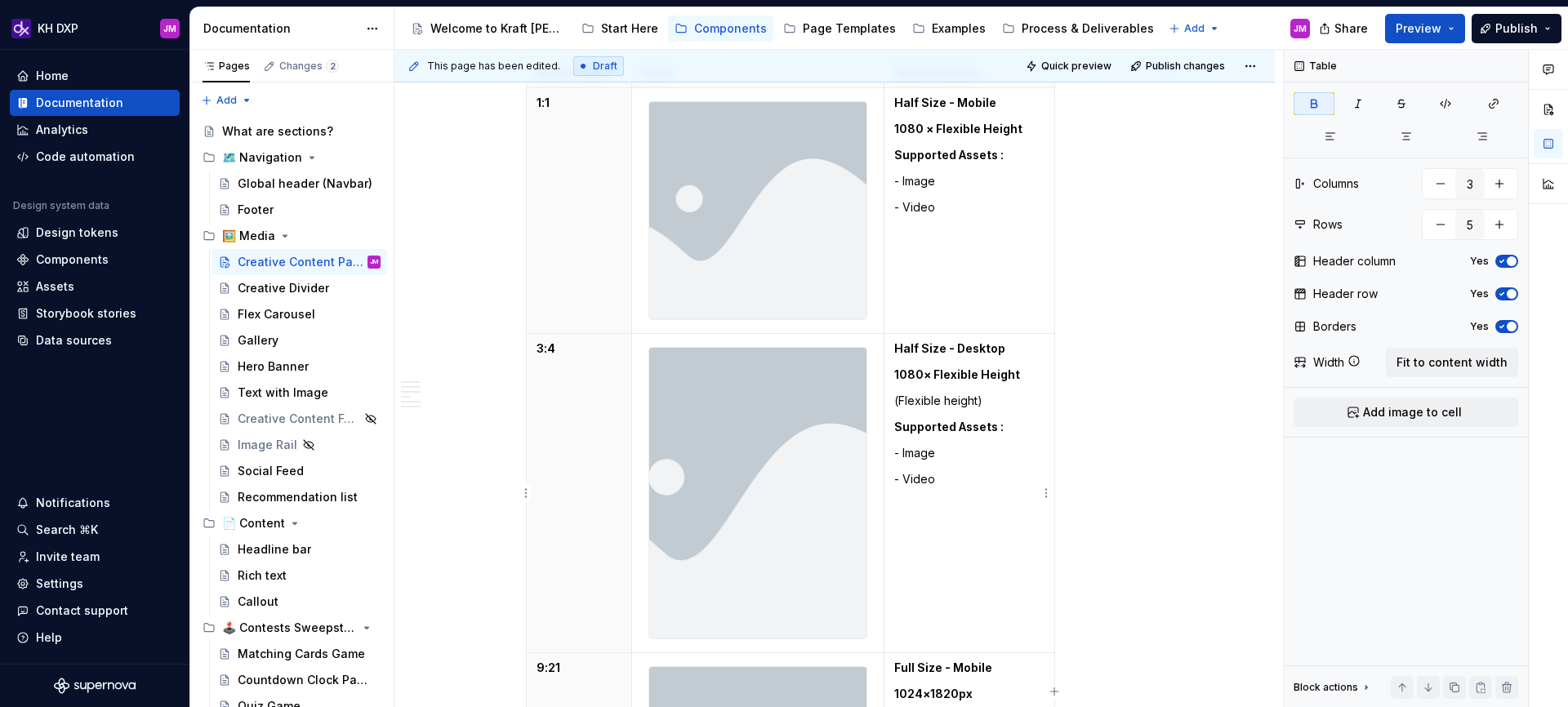
click at [922, 375] on strong "1080× Flexible Height" at bounding box center [957, 374] width 125 height 14
drag, startPoint x: 900, startPoint y: 402, endPoint x: 976, endPoint y: 401, distance: 76.0
click at [976, 401] on p "(Flexible height)" at bounding box center [969, 401] width 151 height 16
drag, startPoint x: 1043, startPoint y: 400, endPoint x: 894, endPoint y: 409, distance: 149.3
click at [894, 409] on p "(suggested height: 1080px)" at bounding box center [969, 401] width 151 height 16
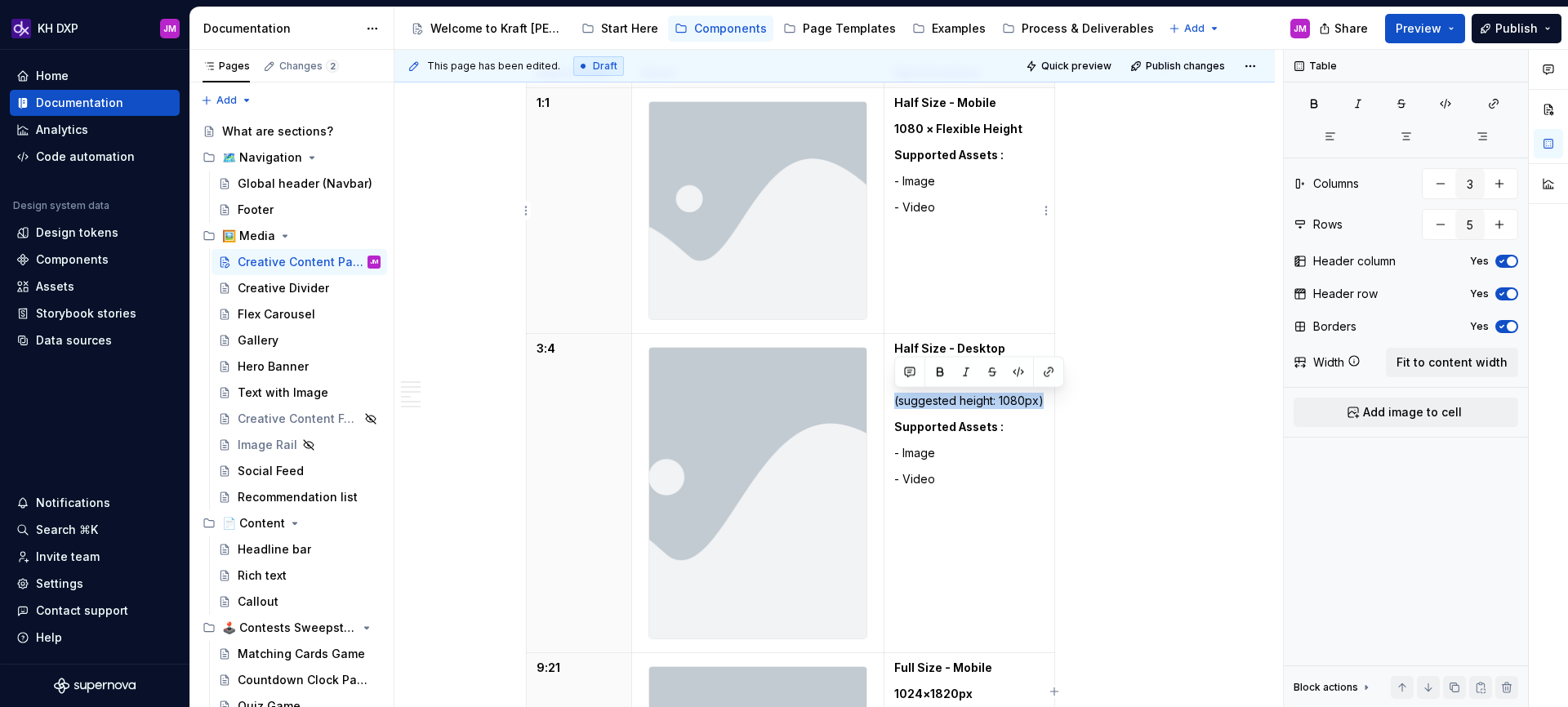
copy p "(suggested height: 1080px)"
click at [1023, 125] on p "1080 × Flexible Height" at bounding box center [969, 129] width 151 height 16
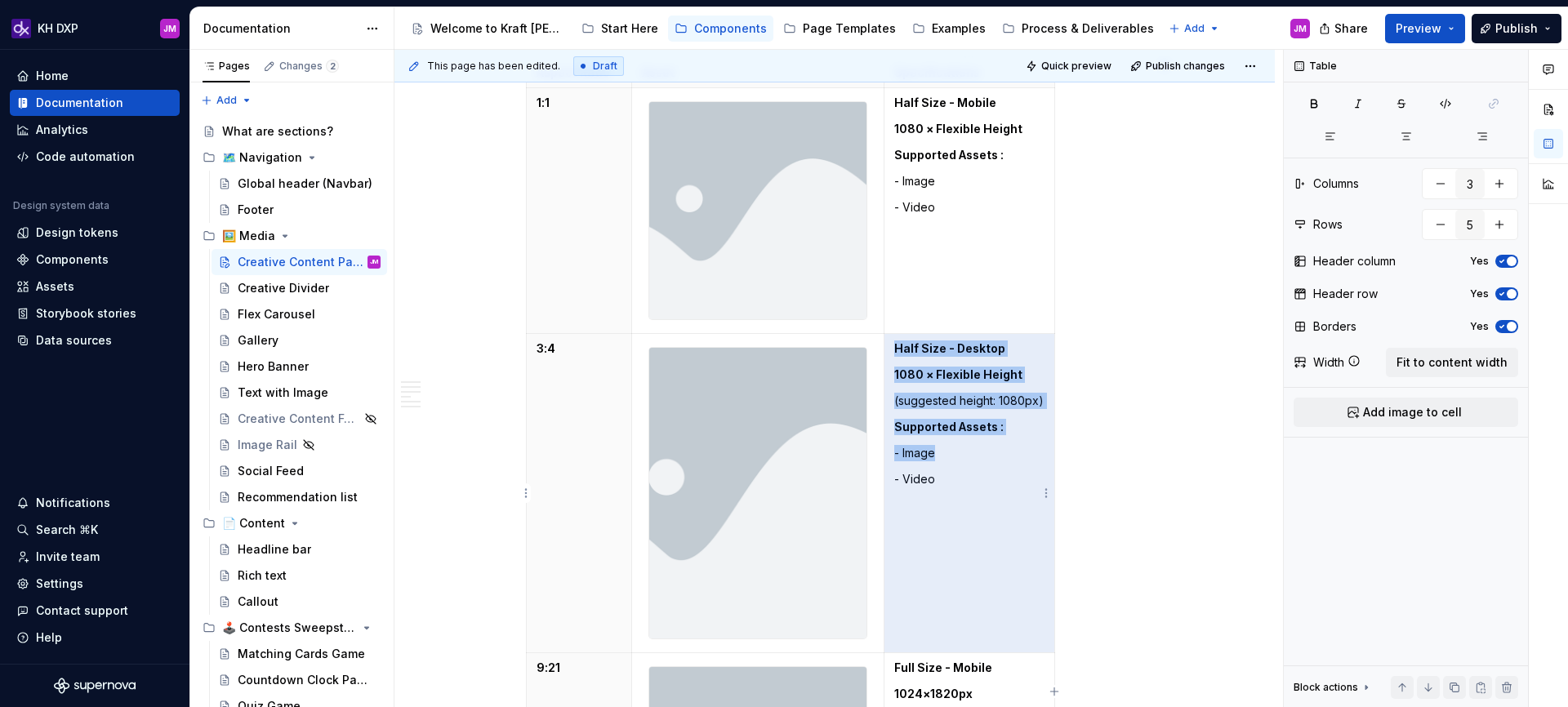
drag, startPoint x: 1021, startPoint y: 399, endPoint x: 898, endPoint y: 372, distance: 125.9
click at [898, 372] on td "Half Size - Desktop 1080 × Flexible Height (suggested height: 1080px) Supported…" at bounding box center [969, 492] width 170 height 318
click at [898, 372] on strong "1080 × Flexible Height" at bounding box center [958, 374] width 128 height 14
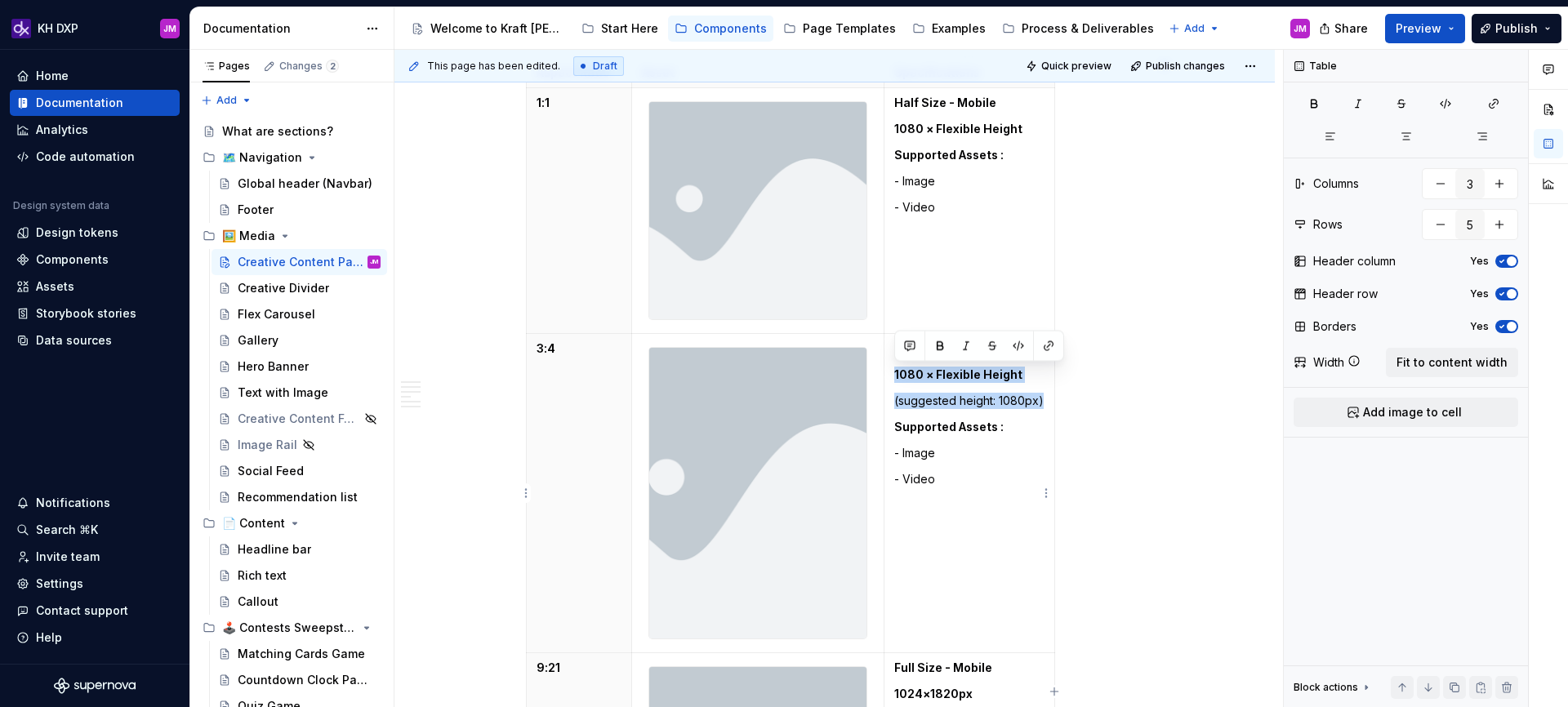
drag, startPoint x: 895, startPoint y: 374, endPoint x: 1043, endPoint y: 404, distance: 151.0
click at [1043, 404] on td "Half Size - Desktop 1080 × Flexible Height (suggested height: 1080px) Supported…" at bounding box center [969, 492] width 170 height 318
click at [922, 373] on strong "1080 × Flexible Height" at bounding box center [958, 374] width 128 height 14
drag, startPoint x: 897, startPoint y: 377, endPoint x: 1048, endPoint y: 404, distance: 153.4
click at [1048, 404] on td "Half Size - Desktop 1080px × Flexible Height (suggested height: 1080px) Support…" at bounding box center [969, 492] width 170 height 318
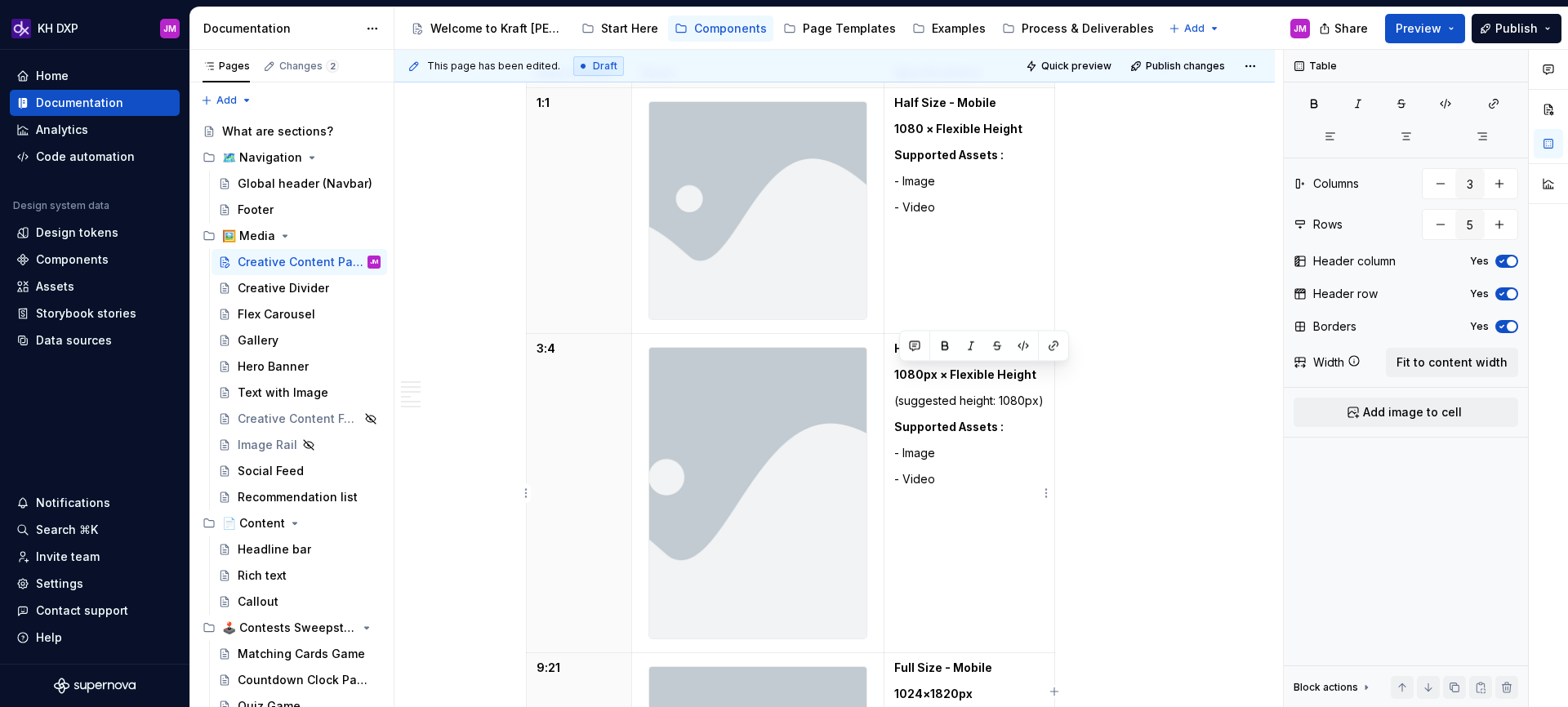
click at [1046, 403] on td "Half Size - Desktop 1080px × Flexible Height (suggested height: 1080px) Support…" at bounding box center [969, 492] width 170 height 318
drag, startPoint x: 1046, startPoint y: 402, endPoint x: 894, endPoint y: 373, distance: 154.7
click at [894, 373] on td "Half Size - Desktop 1080px × Flexible Height (suggested height: 1080px) Support…" at bounding box center [969, 492] width 170 height 318
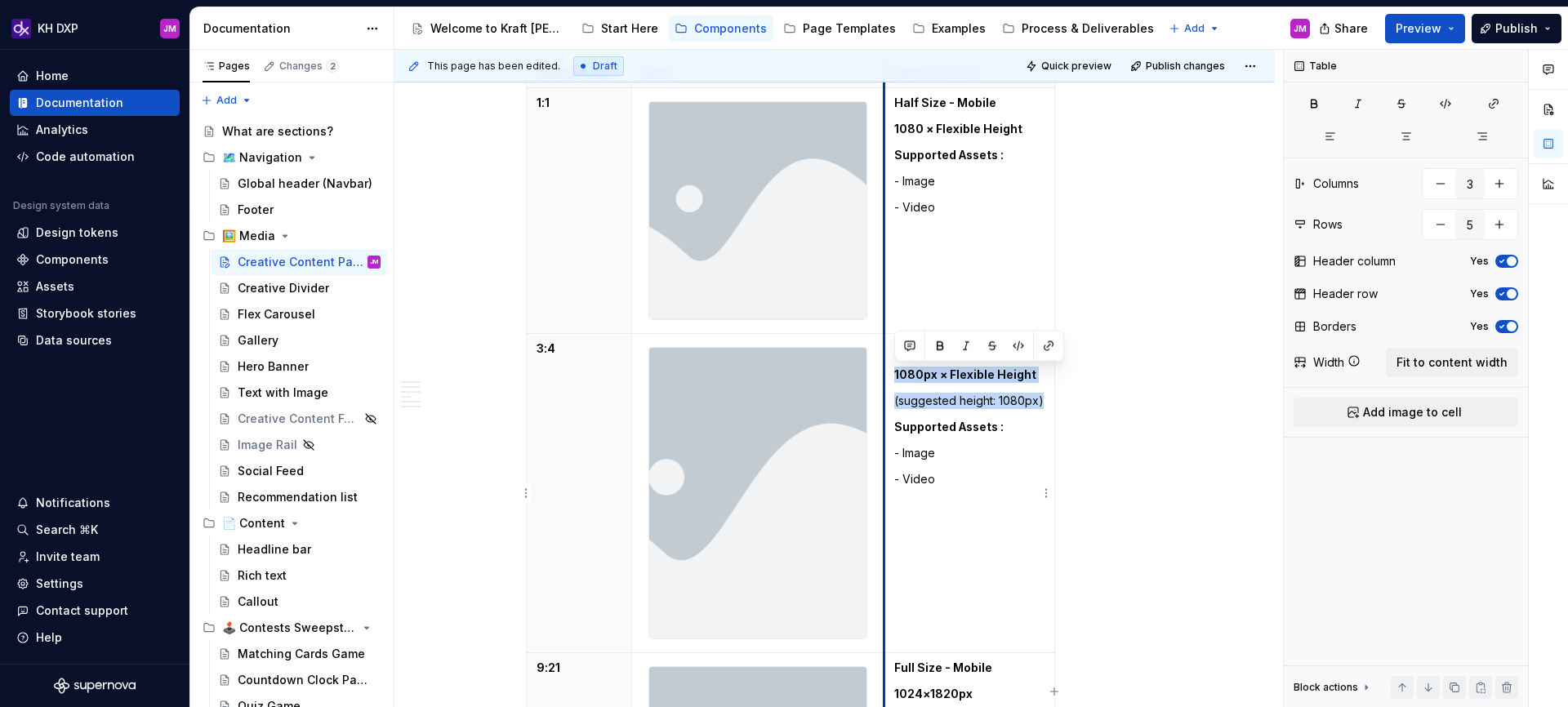
copy td "1080px × Flexible Height (suggested height: 1080px)"
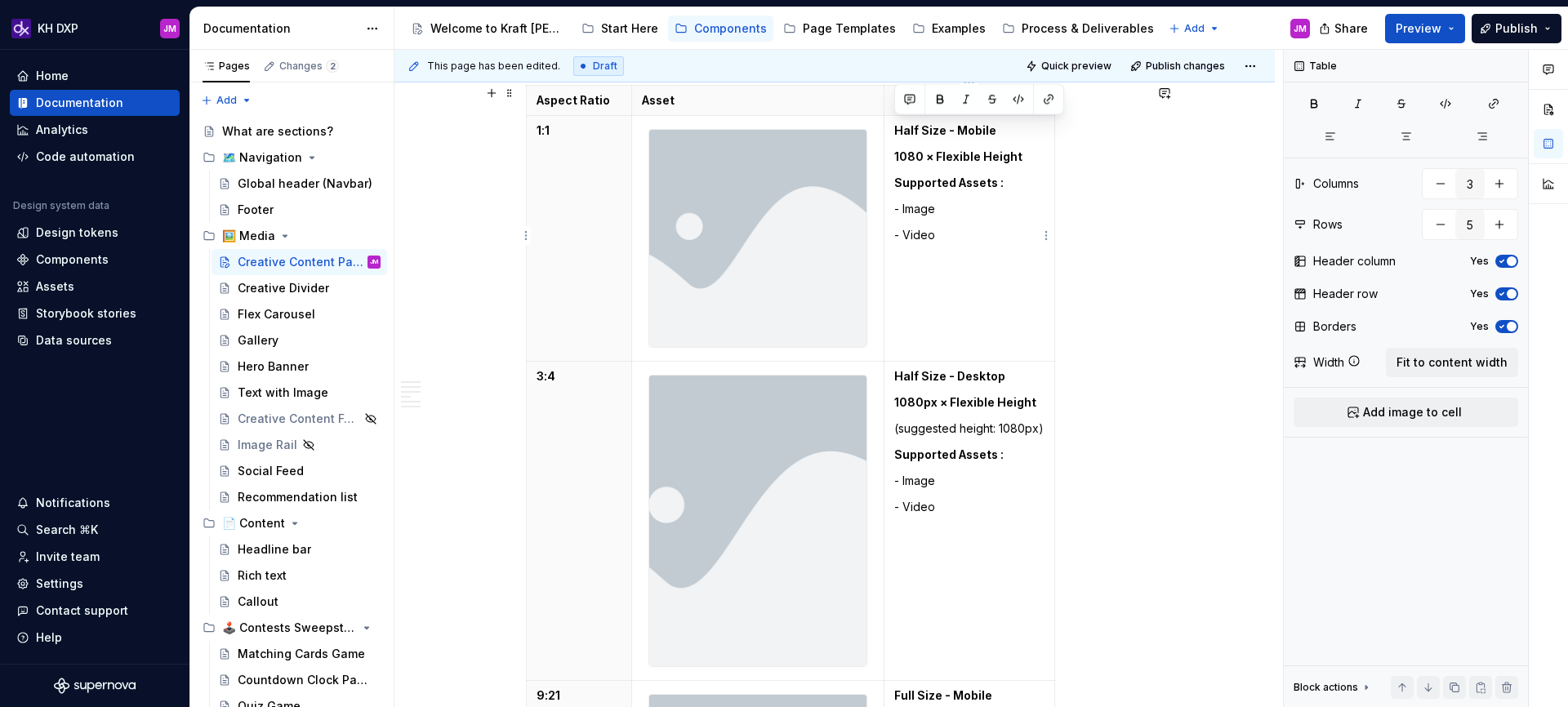
scroll to position [3489, 0]
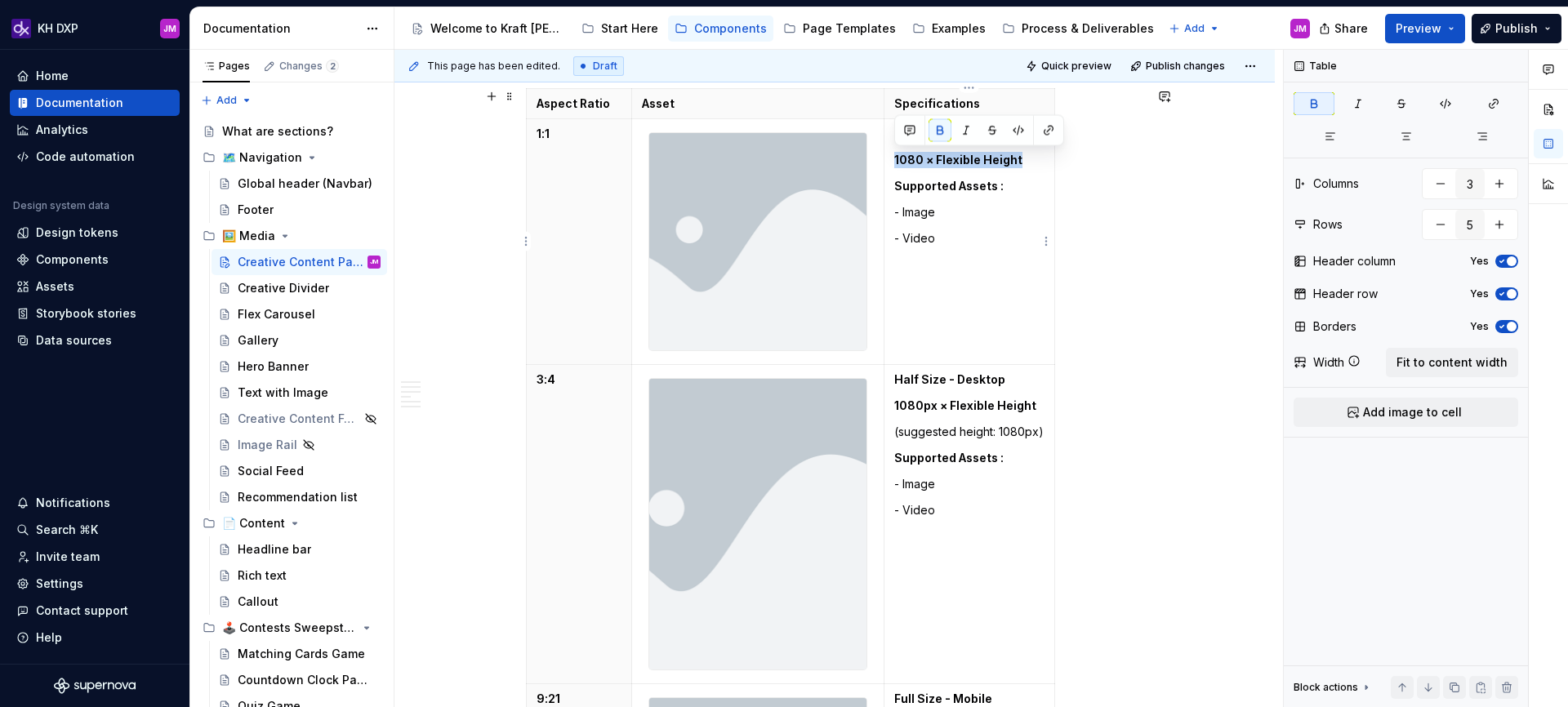
drag, startPoint x: 895, startPoint y: 125, endPoint x: 1022, endPoint y: 157, distance: 131.0
click at [1022, 157] on p "1080 × Flexible Height" at bounding box center [969, 160] width 151 height 16
click at [932, 178] on p "1080px × Flexible Height (suggested height: 1080px)" at bounding box center [969, 176] width 151 height 49
click at [895, 427] on p "(suggested height: 1080px)" at bounding box center [969, 432] width 151 height 16
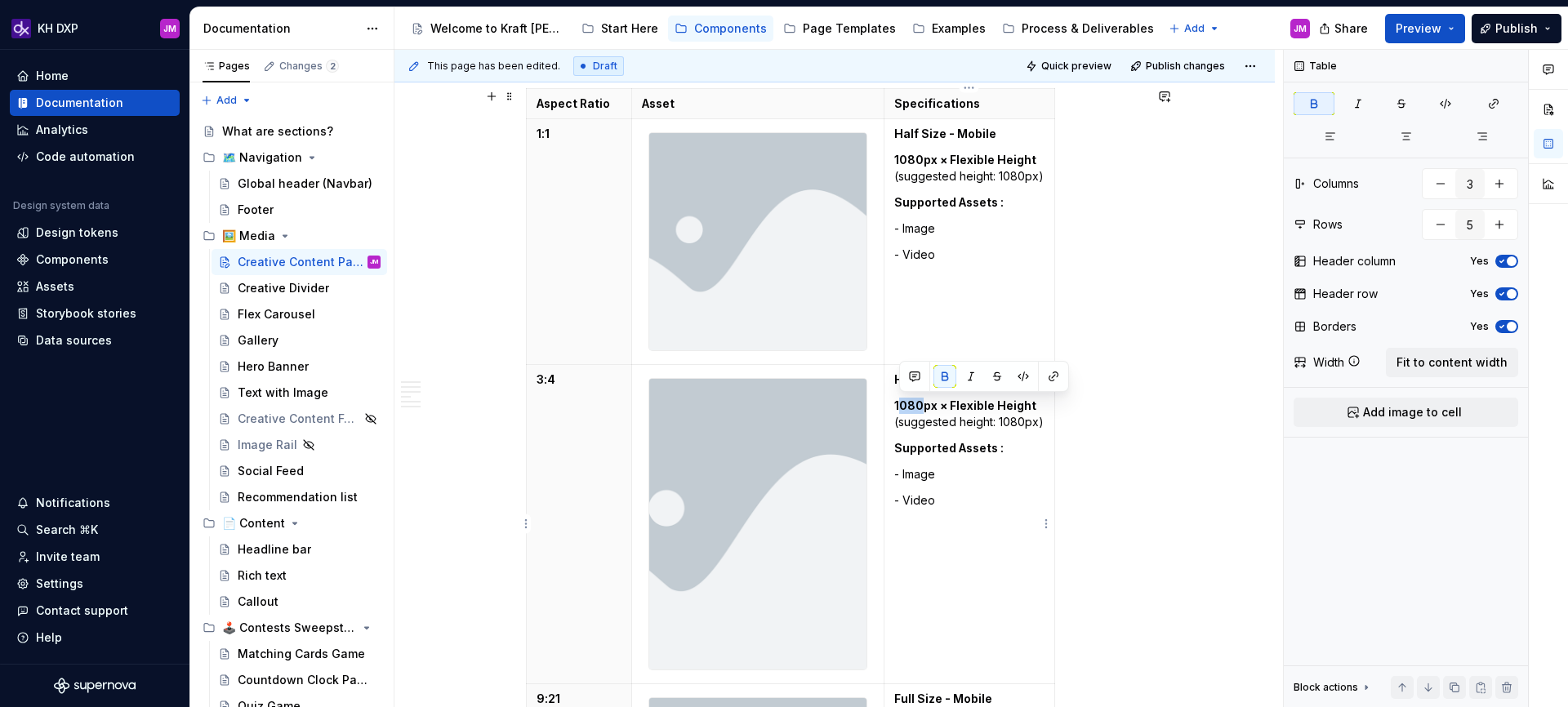
drag, startPoint x: 920, startPoint y: 405, endPoint x: 900, endPoint y: 404, distance: 20.0
click at [900, 404] on strong "1080px × Flexible Height" at bounding box center [966, 405] width 142 height 14
drag, startPoint x: 1026, startPoint y: 421, endPoint x: 1003, endPoint y: 420, distance: 23.0
click at [1002, 420] on p "1440px × Flexible Height (suggested height: 1080px)" at bounding box center [969, 414] width 151 height 32
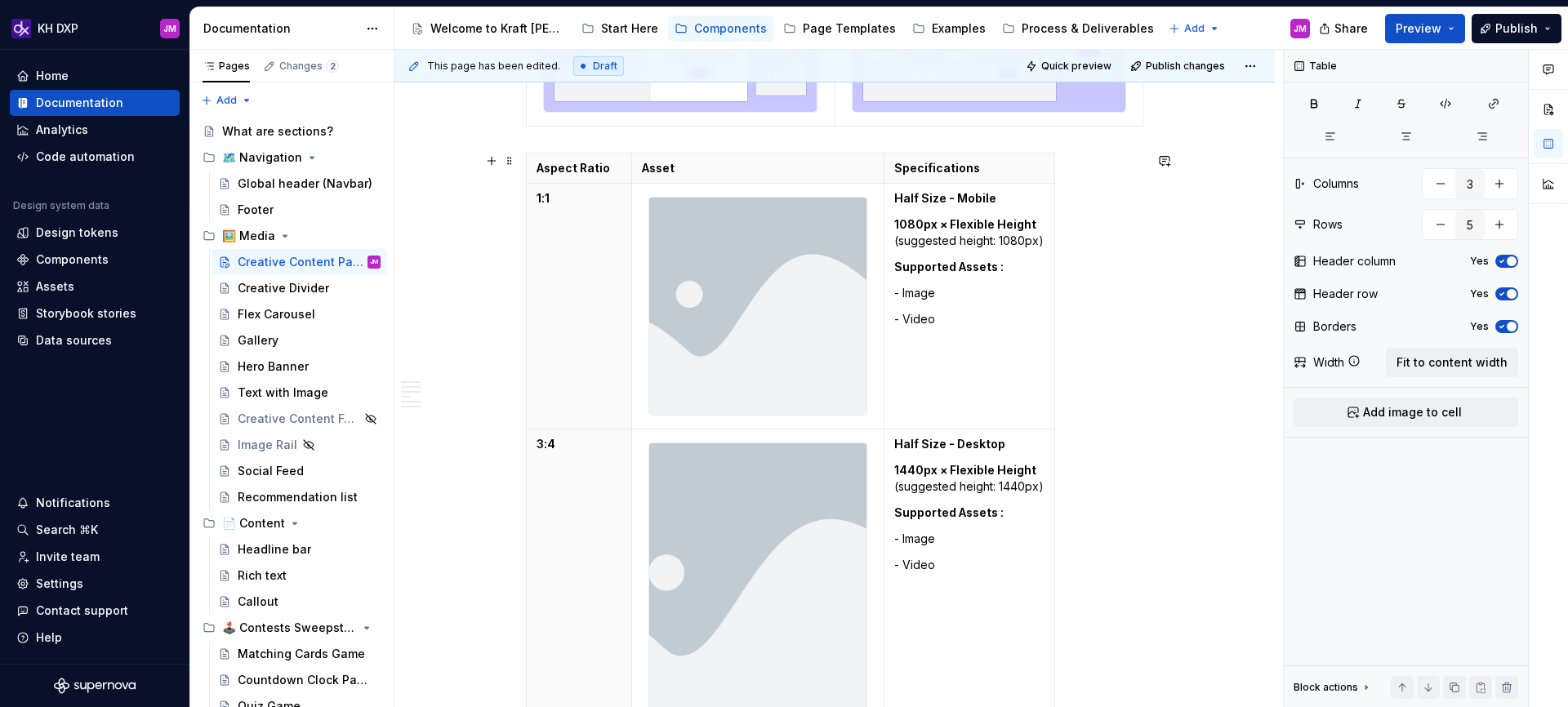
scroll to position [3458, 0]
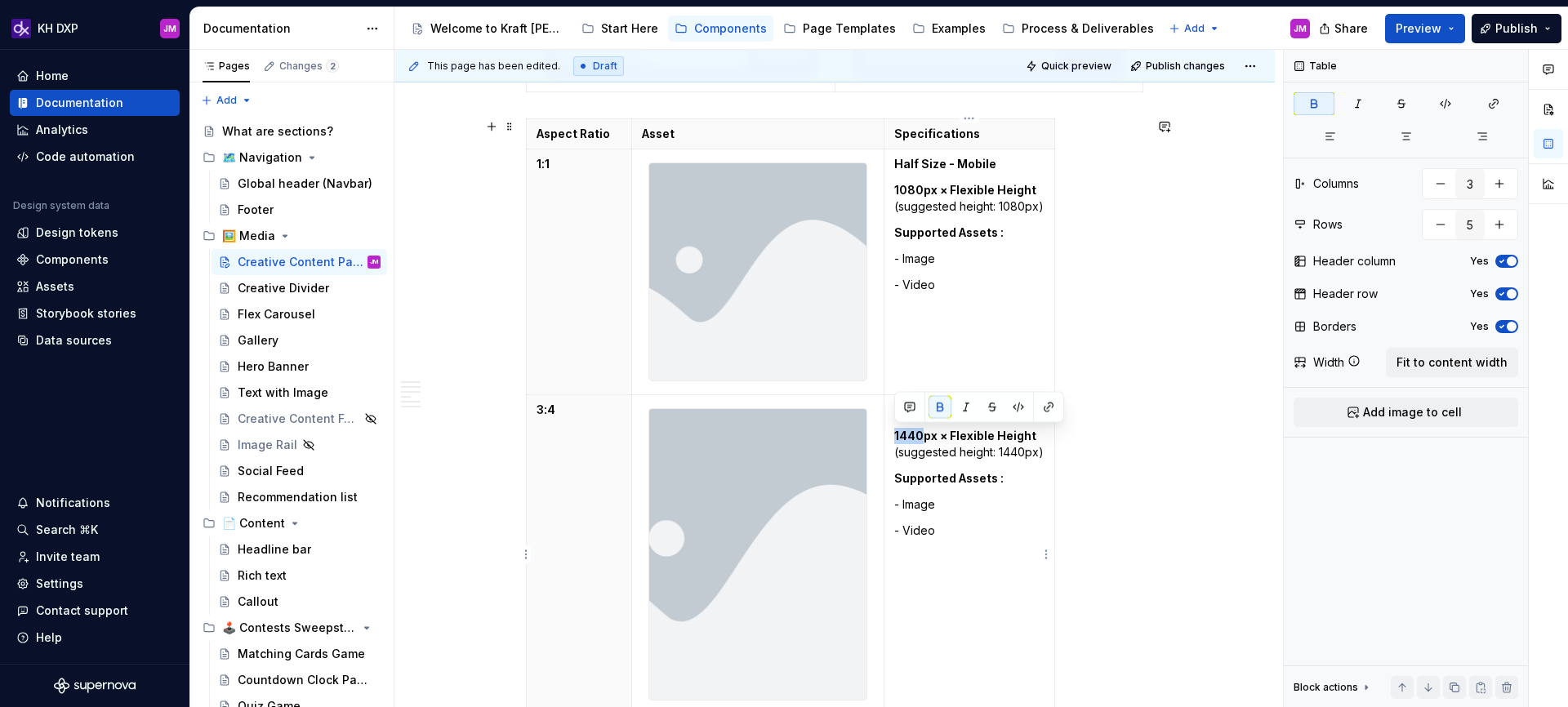
drag, startPoint x: 920, startPoint y: 435, endPoint x: 892, endPoint y: 436, distance: 28.0
click at [892, 436] on td "Half Size - Desktop 1440px × Flexible Height (suggested height: 1440px) Support…" at bounding box center [969, 554] width 170 height 318
drag, startPoint x: 1002, startPoint y: 454, endPoint x: 1023, endPoint y: 454, distance: 21.0
click at [1023, 454] on p "1920px × Flexible Height (suggested height: 1440px)" at bounding box center [969, 445] width 151 height 32
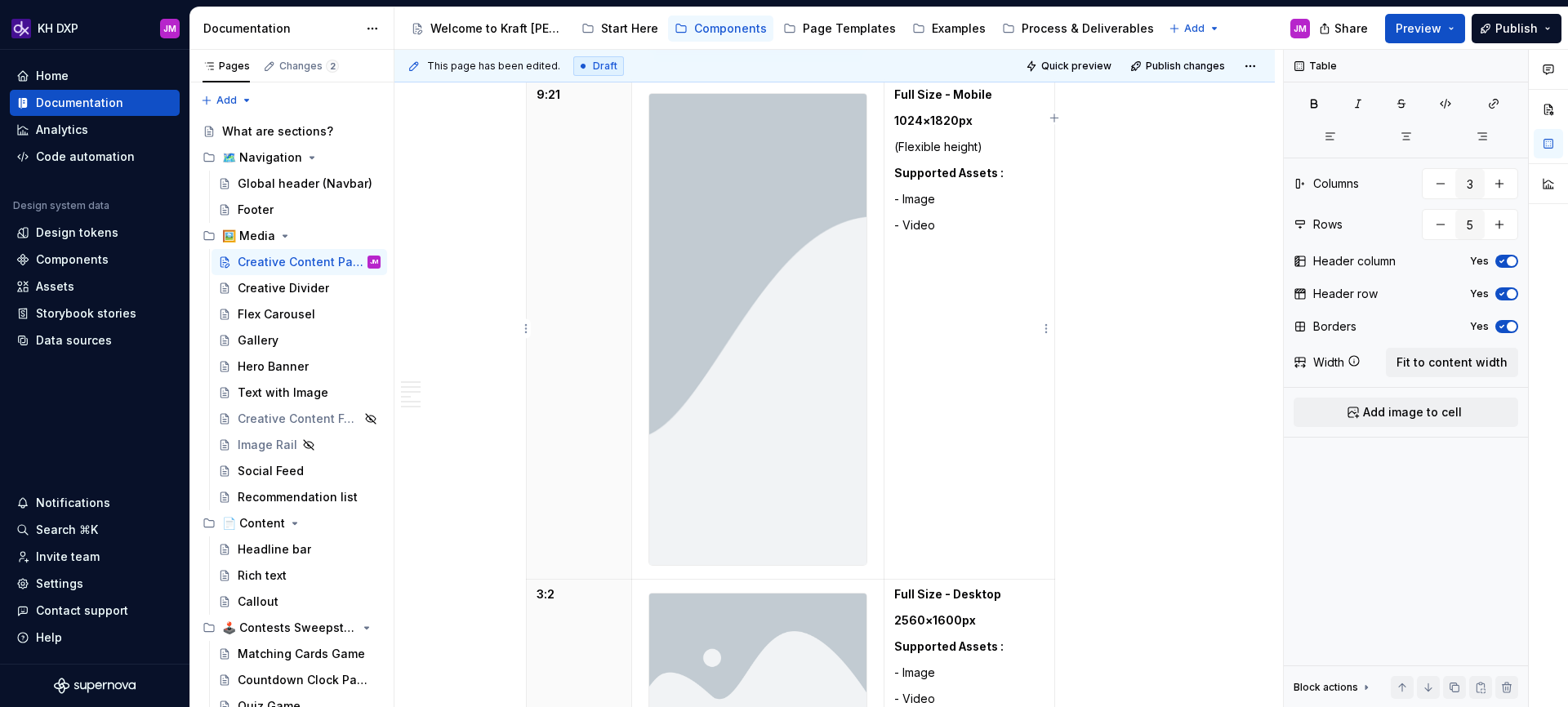
scroll to position [4093, 0]
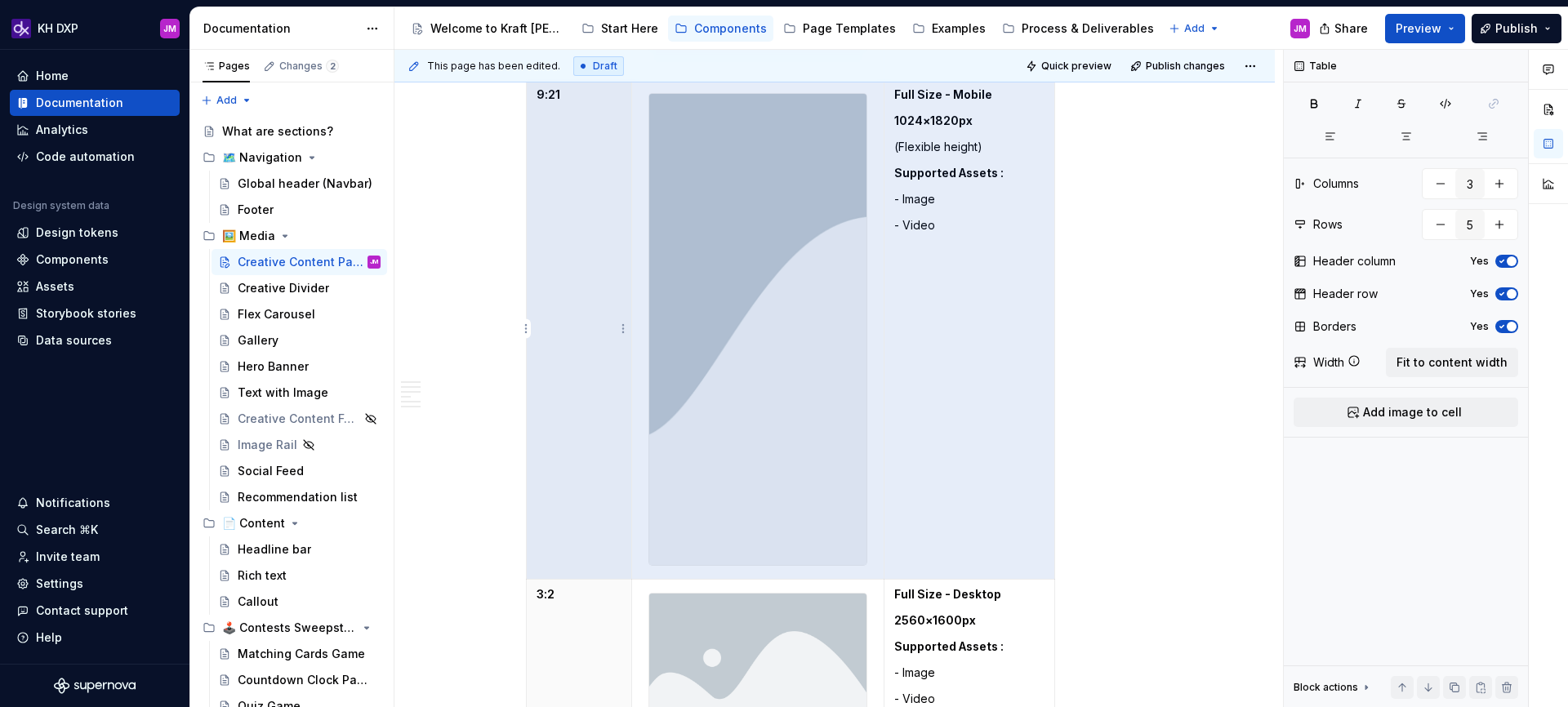
drag, startPoint x: 954, startPoint y: 454, endPoint x: 577, endPoint y: 349, distance: 391.3
click at [577, 349] on tr "9:21 Full Size - Mobile 1024×1820px (Flexible height) Supported Assets : - Imag…" at bounding box center [791, 329] width 528 height 500
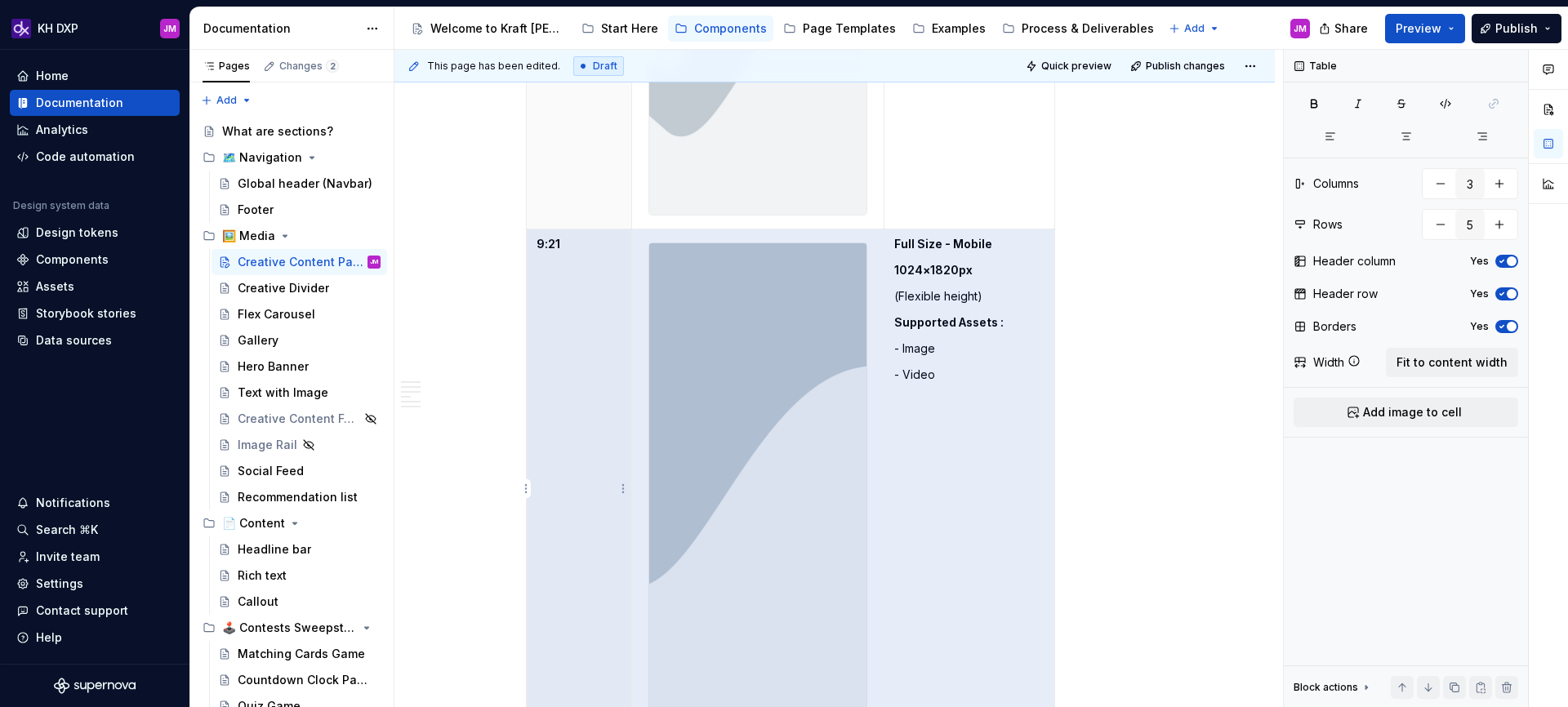
scroll to position [3954, 0]
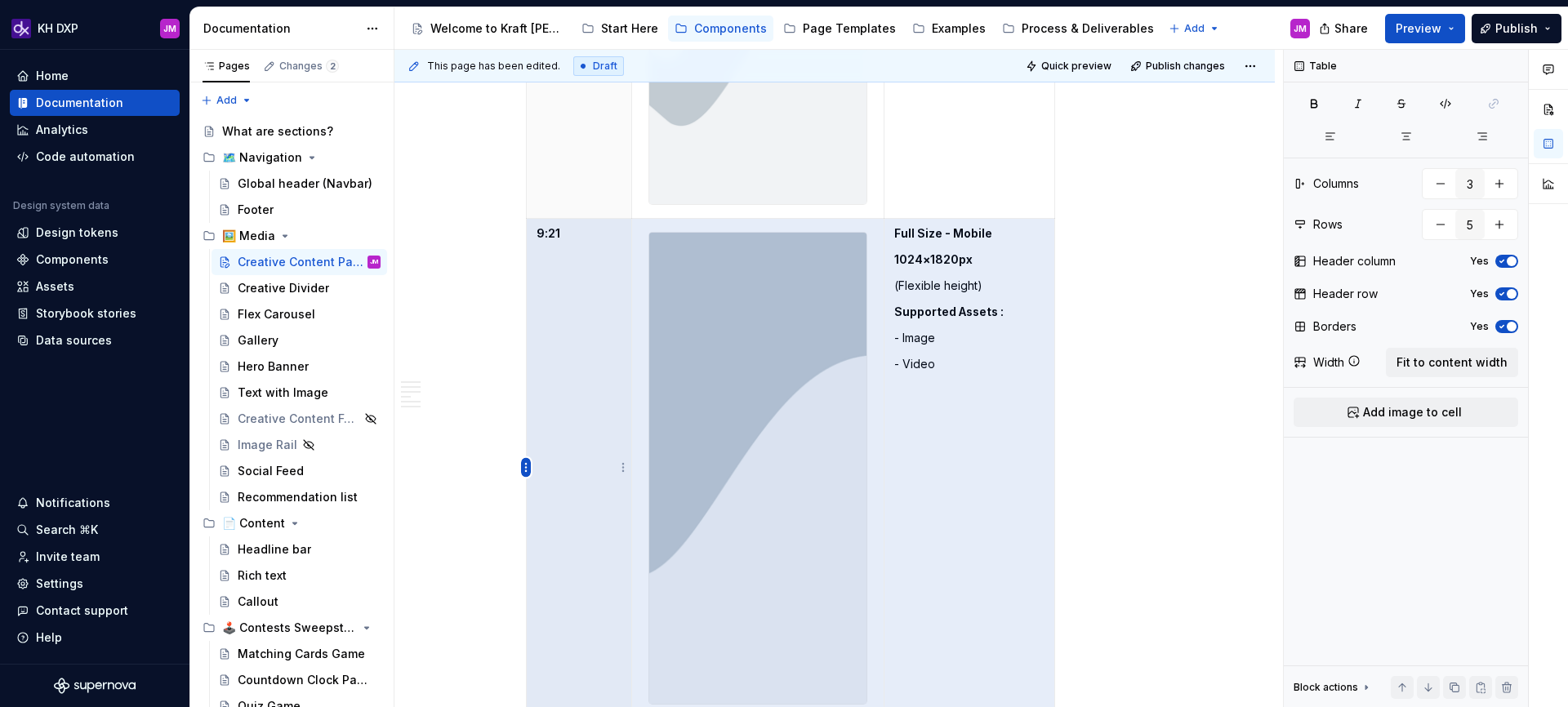
click at [525, 471] on html "KH DXP JM Home Documentation Analytics Code automation Design system data Desig…" at bounding box center [784, 354] width 1568 height 707
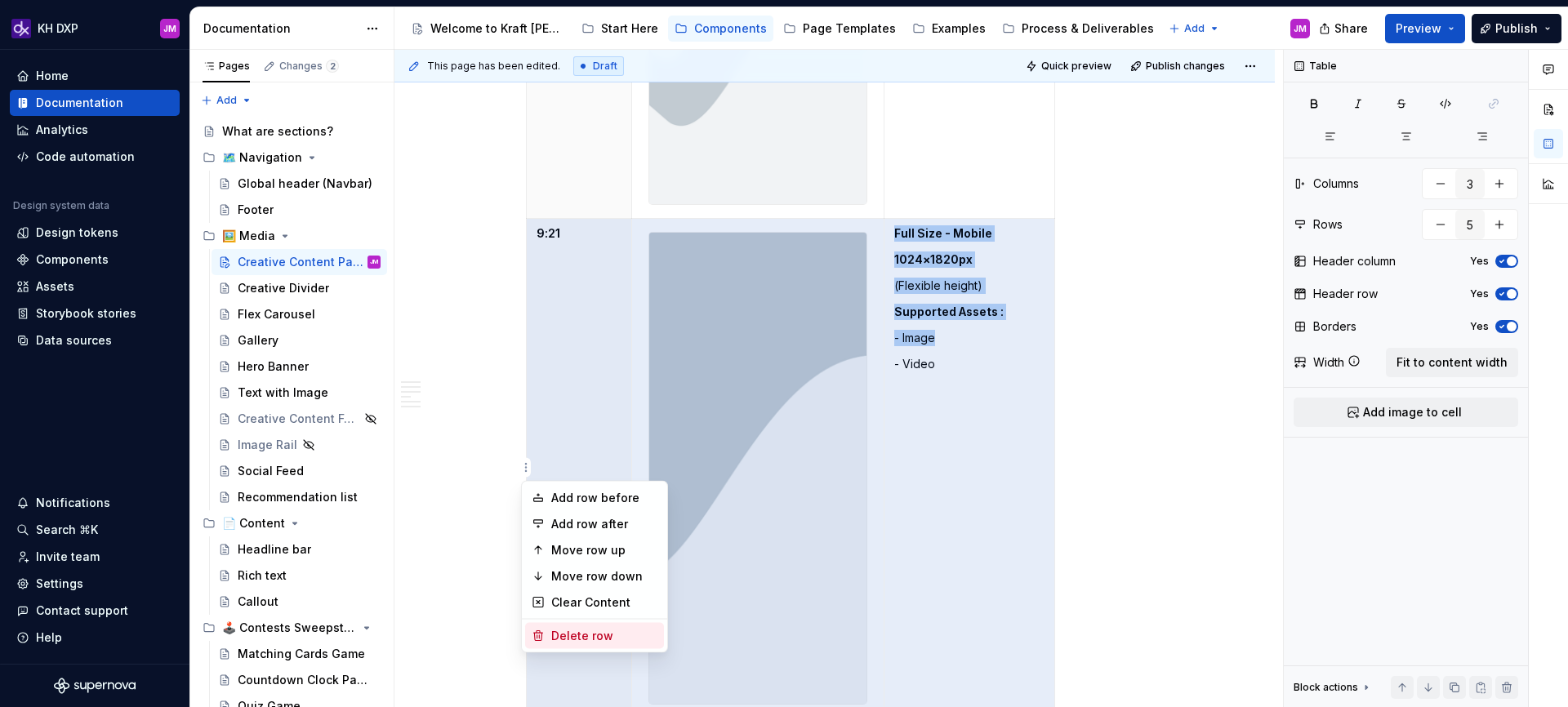
click at [577, 630] on div "Delete row" at bounding box center [604, 637] width 106 height 16
type input "4"
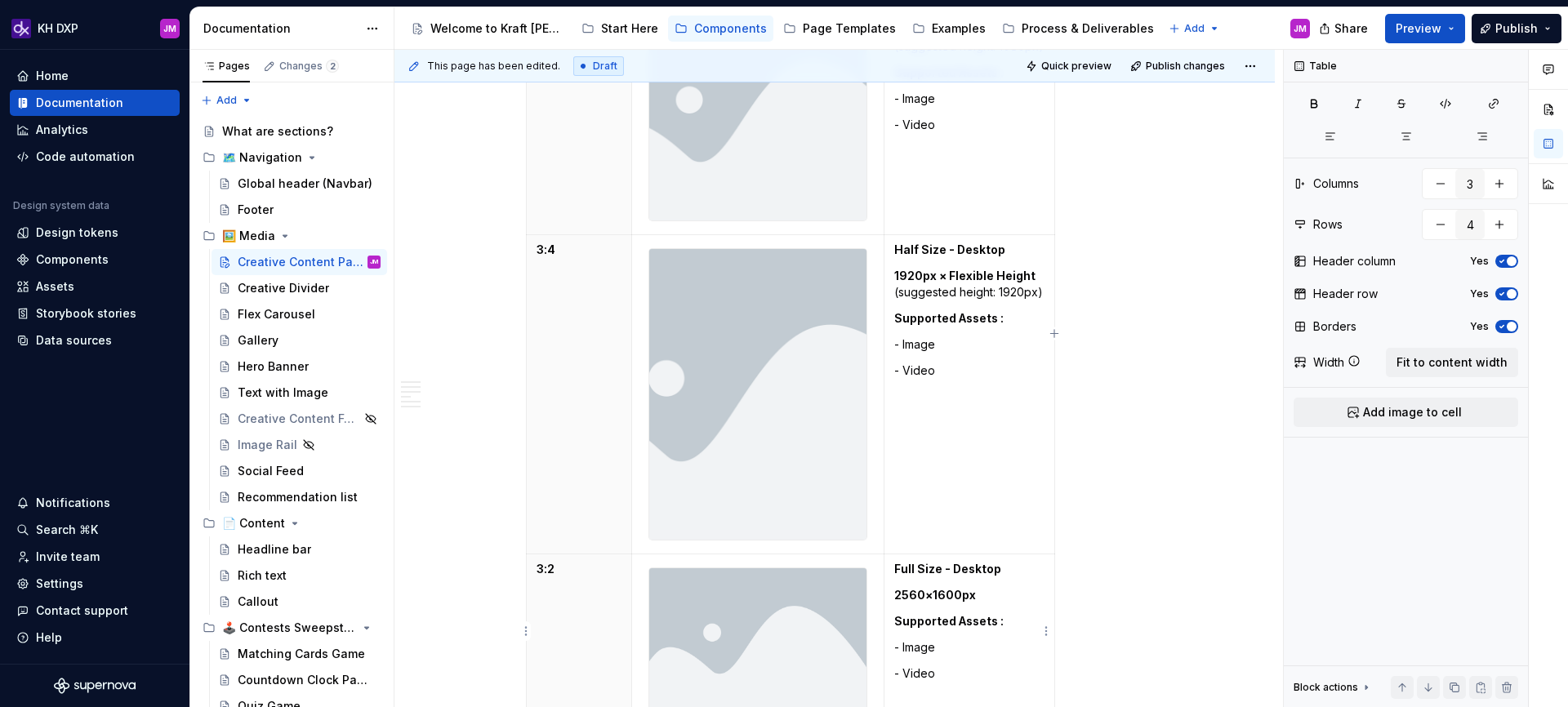
scroll to position [3760, 0]
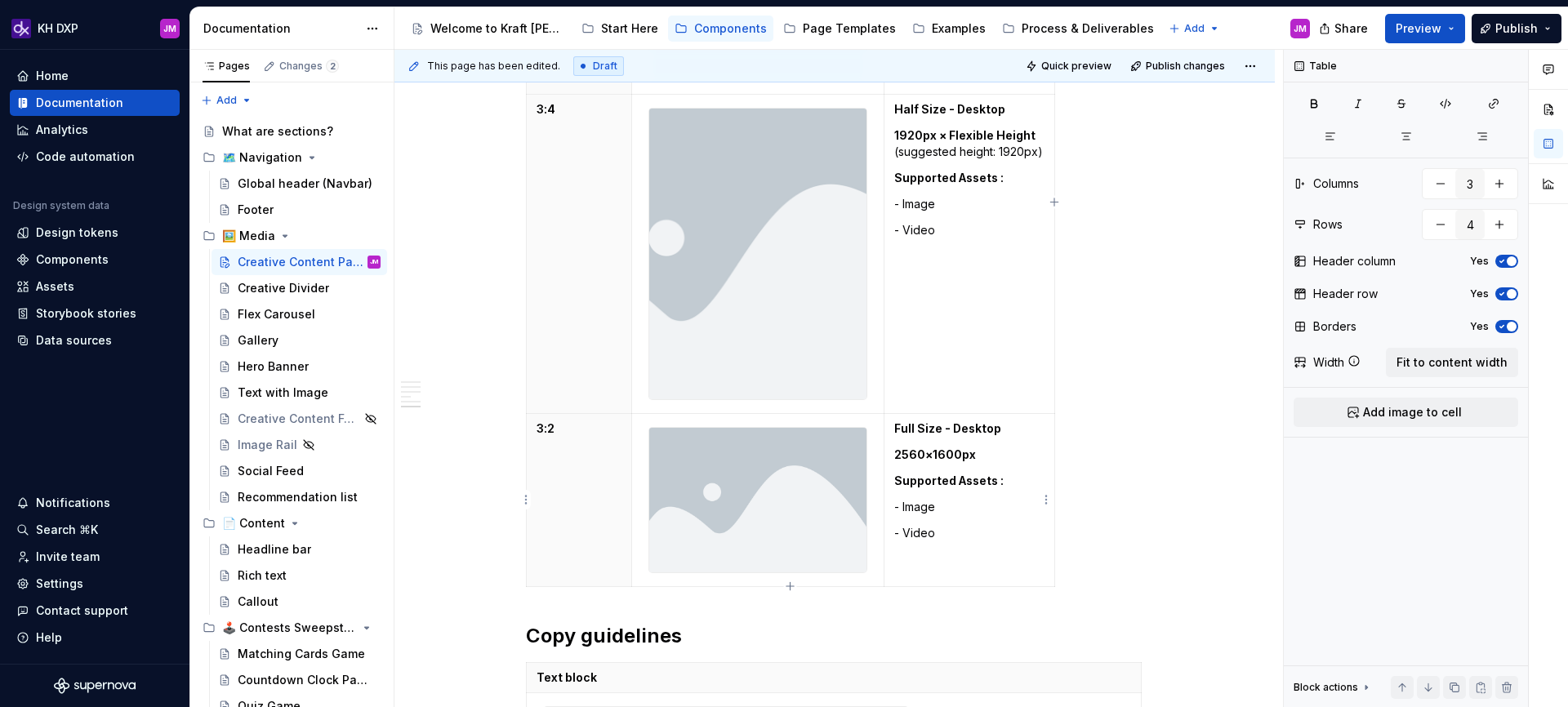
click at [972, 456] on p "2560×1600px" at bounding box center [969, 454] width 151 height 16
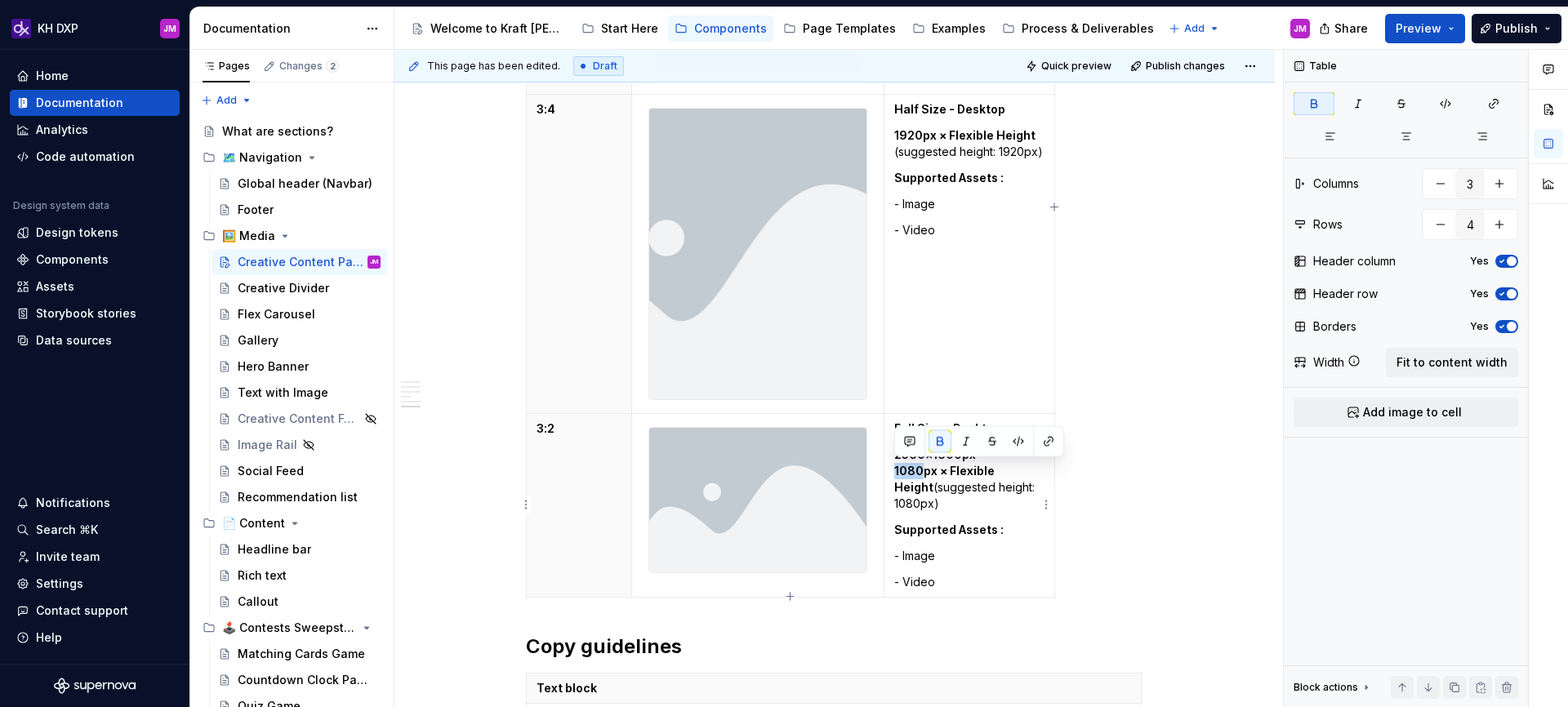
drag, startPoint x: 920, startPoint y: 473, endPoint x: 893, endPoint y: 473, distance: 27.0
click at [893, 473] on td "Full Size - Desktop 2560×1600px 1080px × Flexible Height (suggested height: 108…" at bounding box center [969, 505] width 170 height 184
drag, startPoint x: 991, startPoint y: 456, endPoint x: 897, endPoint y: 453, distance: 94.0
click at [897, 453] on p "2560×1600px 2560px × Flexible Height (suggested height: 1080px)" at bounding box center [969, 479] width 151 height 65
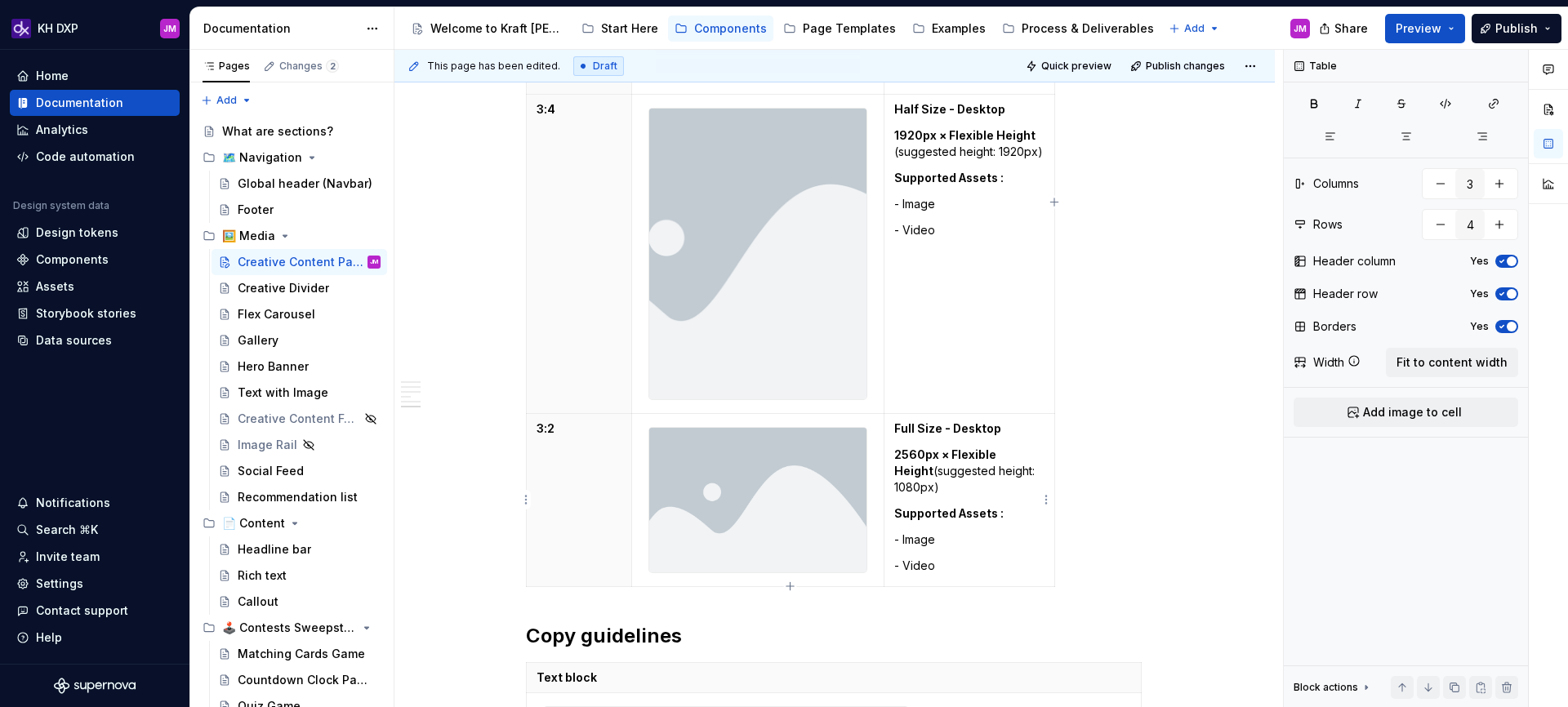
click at [917, 486] on p "2560px × Flexible Height (suggested height: 1080px)" at bounding box center [969, 471] width 151 height 49
click at [933, 469] on p "2560px × Flexible Height (suggested height: 1600px)" at bounding box center [969, 471] width 151 height 49
click at [932, 473] on p "2560px × Flexible Height (suggested height: 1600px)" at bounding box center [969, 471] width 151 height 49
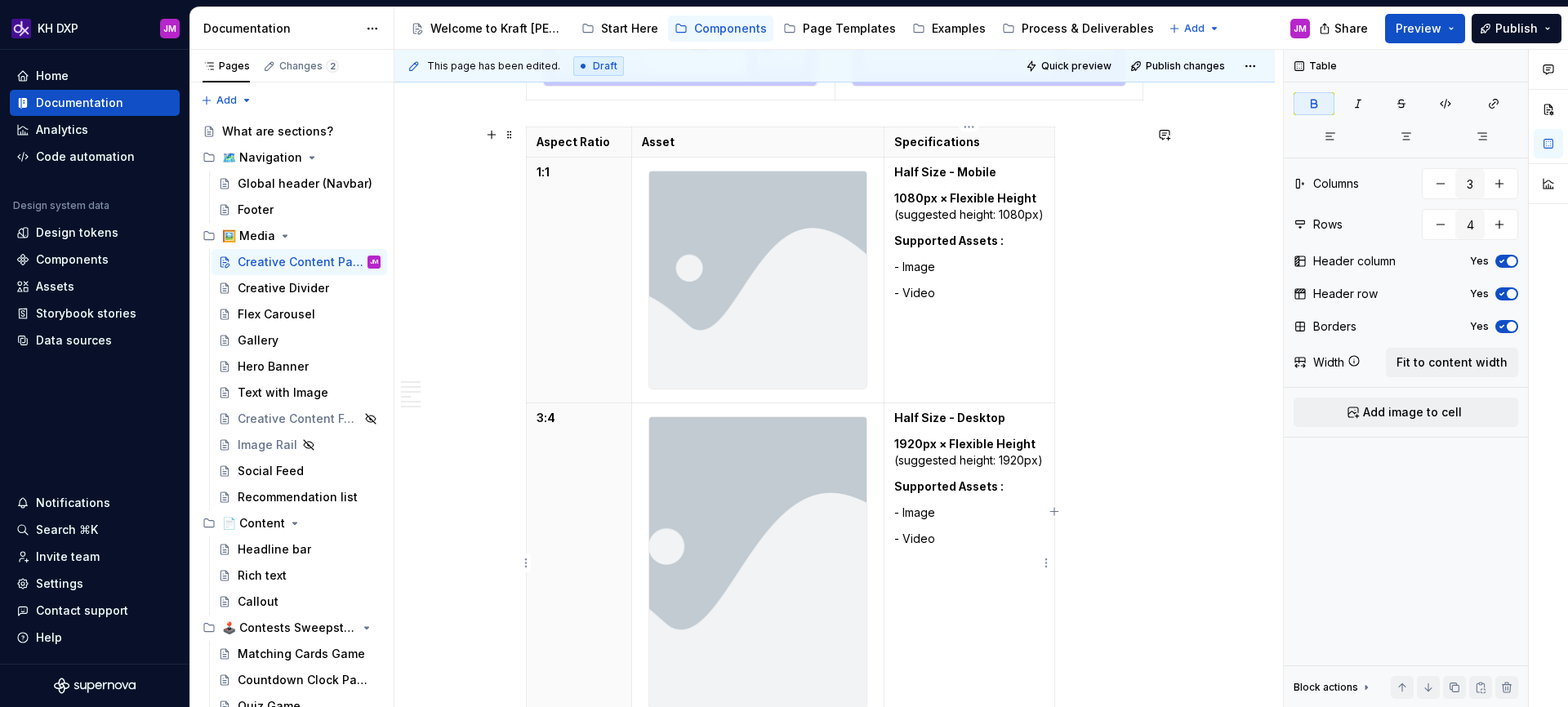
scroll to position [3449, 0]
click at [919, 444] on strong "1920px × Flexible Height" at bounding box center [965, 445] width 142 height 14
click at [1023, 464] on p "1600px × Flexible Height (suggested height: 1920px)" at bounding box center [969, 454] width 151 height 32
click at [912, 445] on strong "1600px × Flexible Height" at bounding box center [966, 445] width 142 height 14
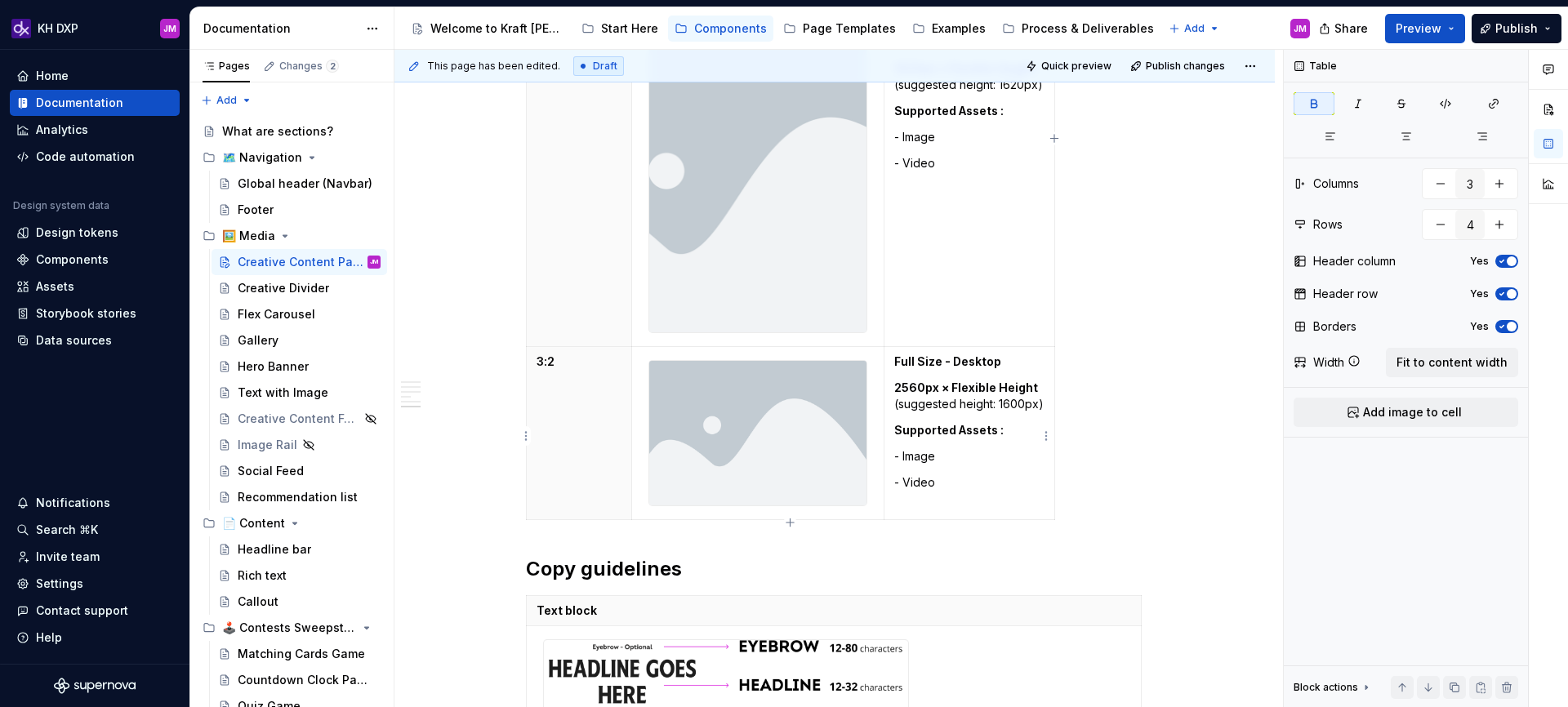
scroll to position [3842, 0]
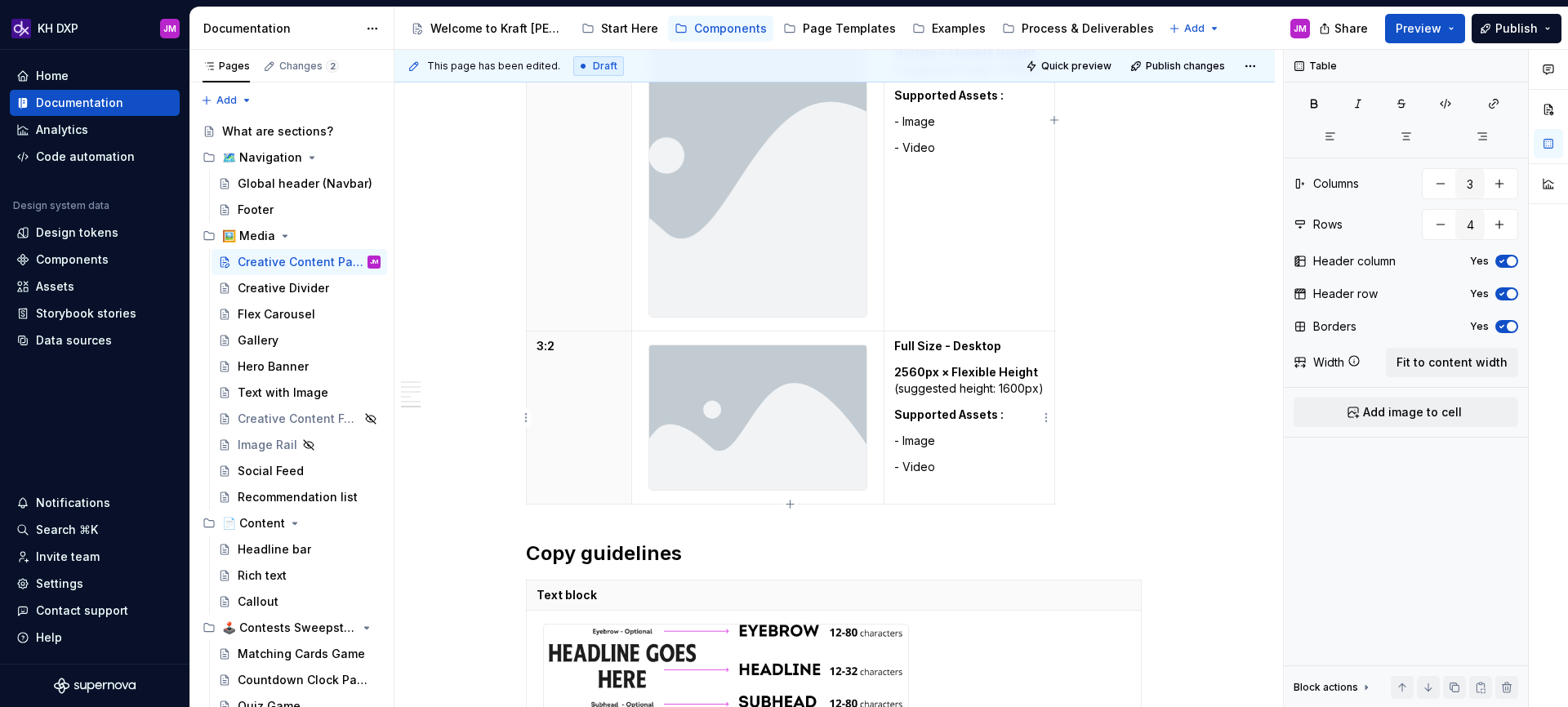
click at [1019, 389] on p "2560px × Flexible Height (suggested height: 1600px)" at bounding box center [969, 381] width 151 height 32
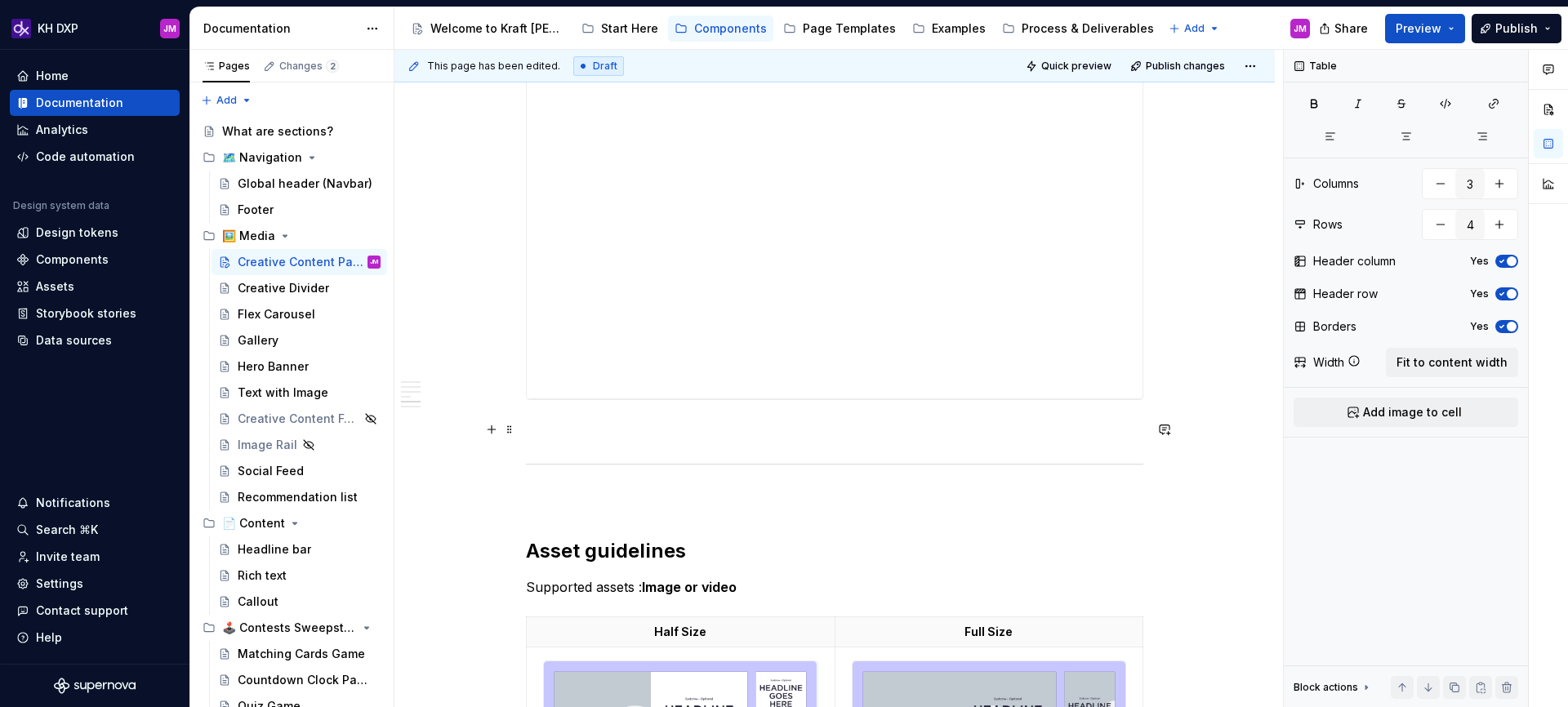
scroll to position [2720, 0]
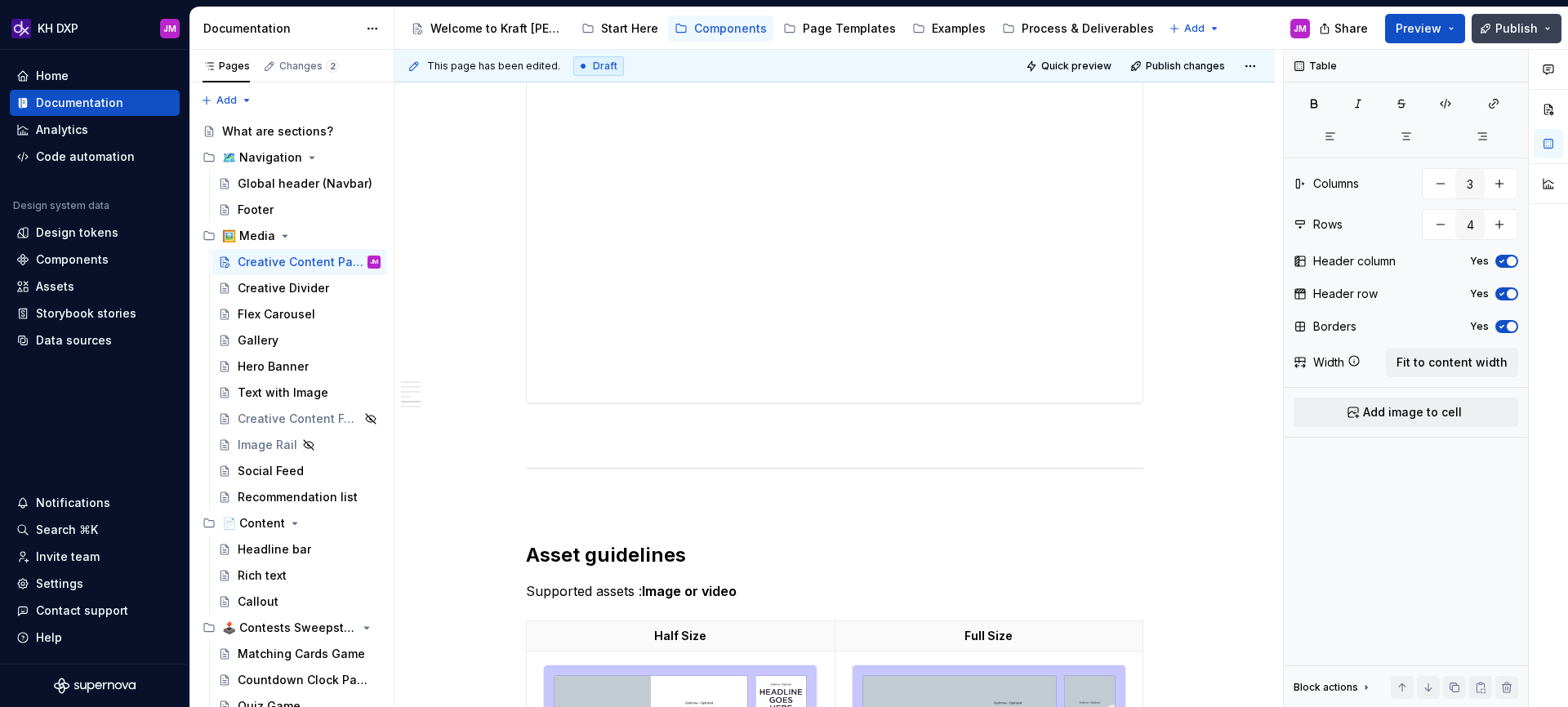
click at [1492, 29] on button "Publish" at bounding box center [1517, 28] width 90 height 30
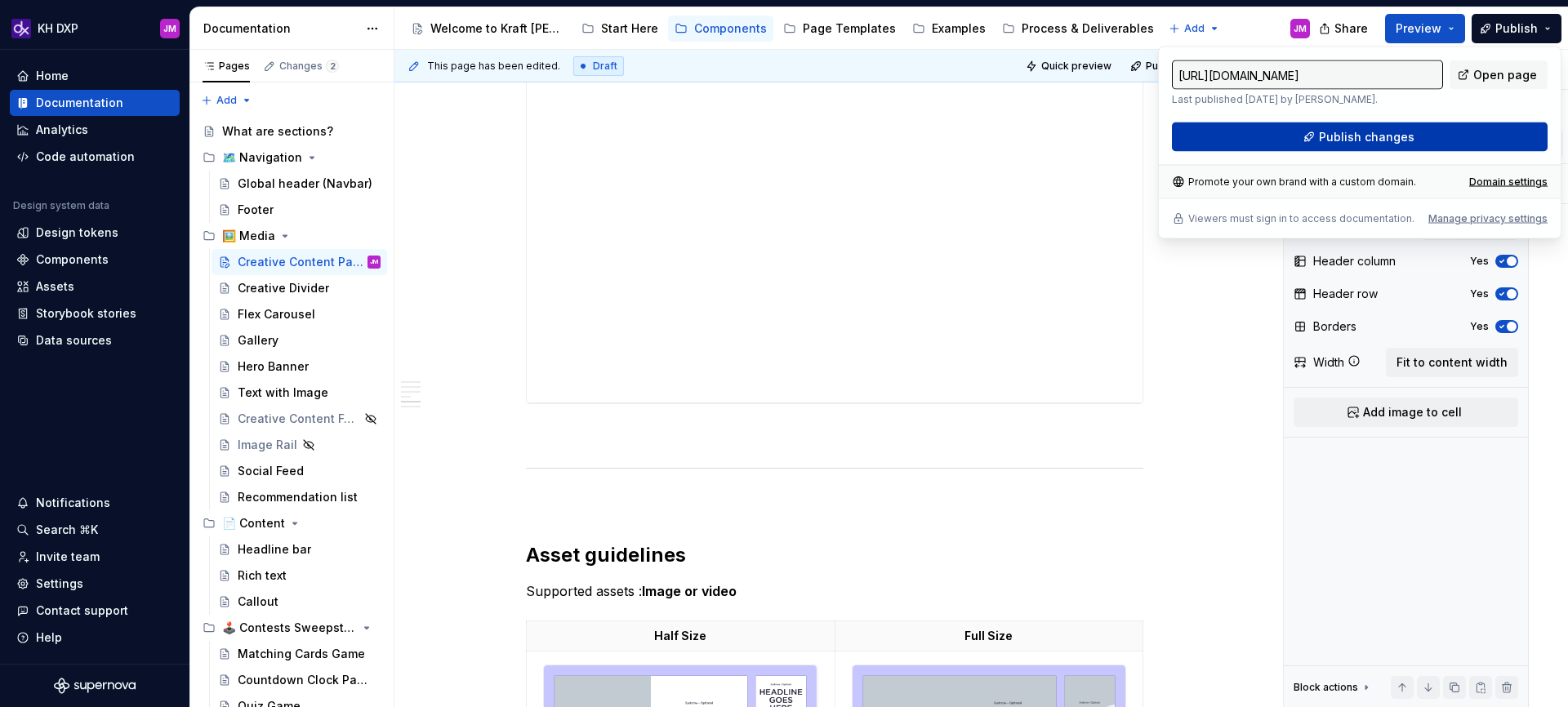
click at [1407, 139] on span "Publish changes" at bounding box center [1367, 137] width 96 height 16
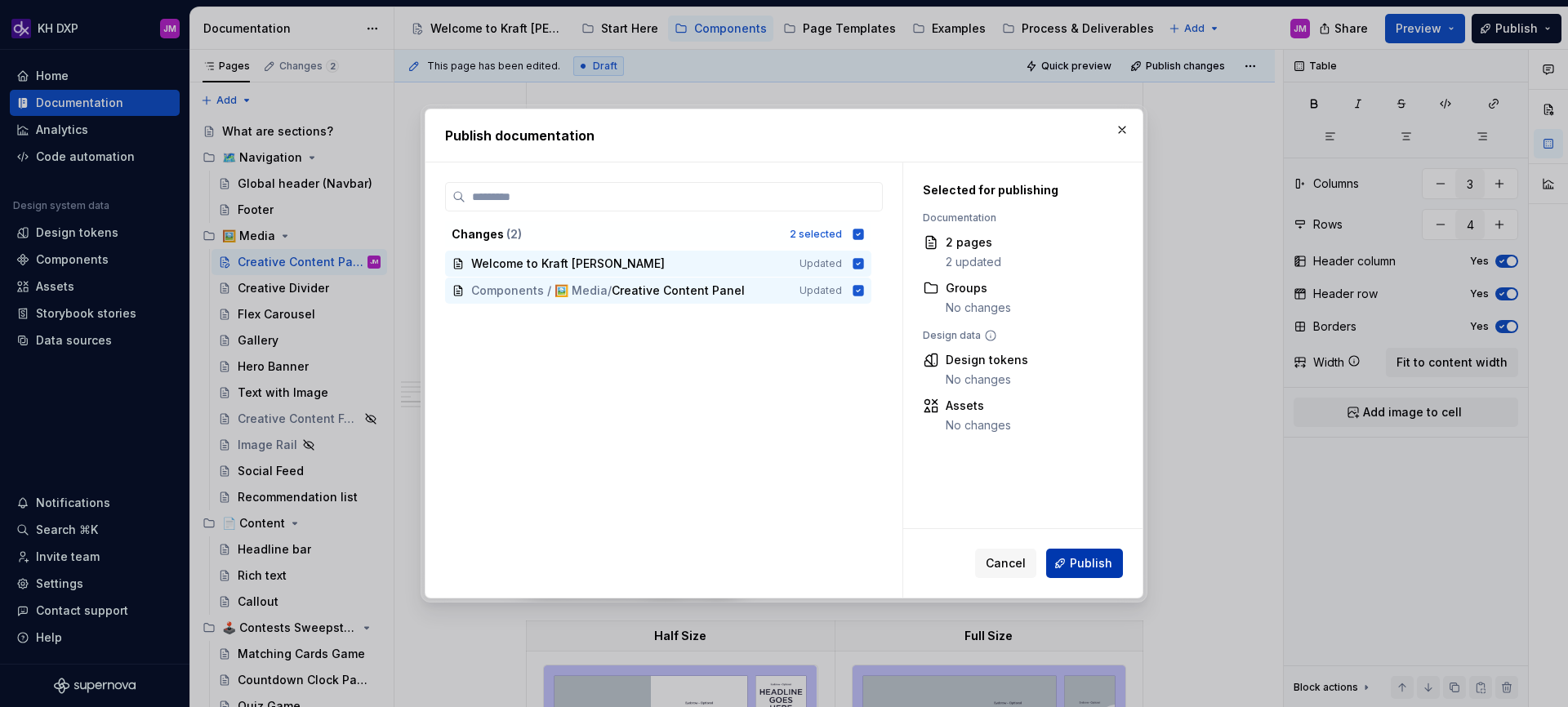
click at [1077, 568] on span "Publish" at bounding box center [1091, 564] width 42 height 16
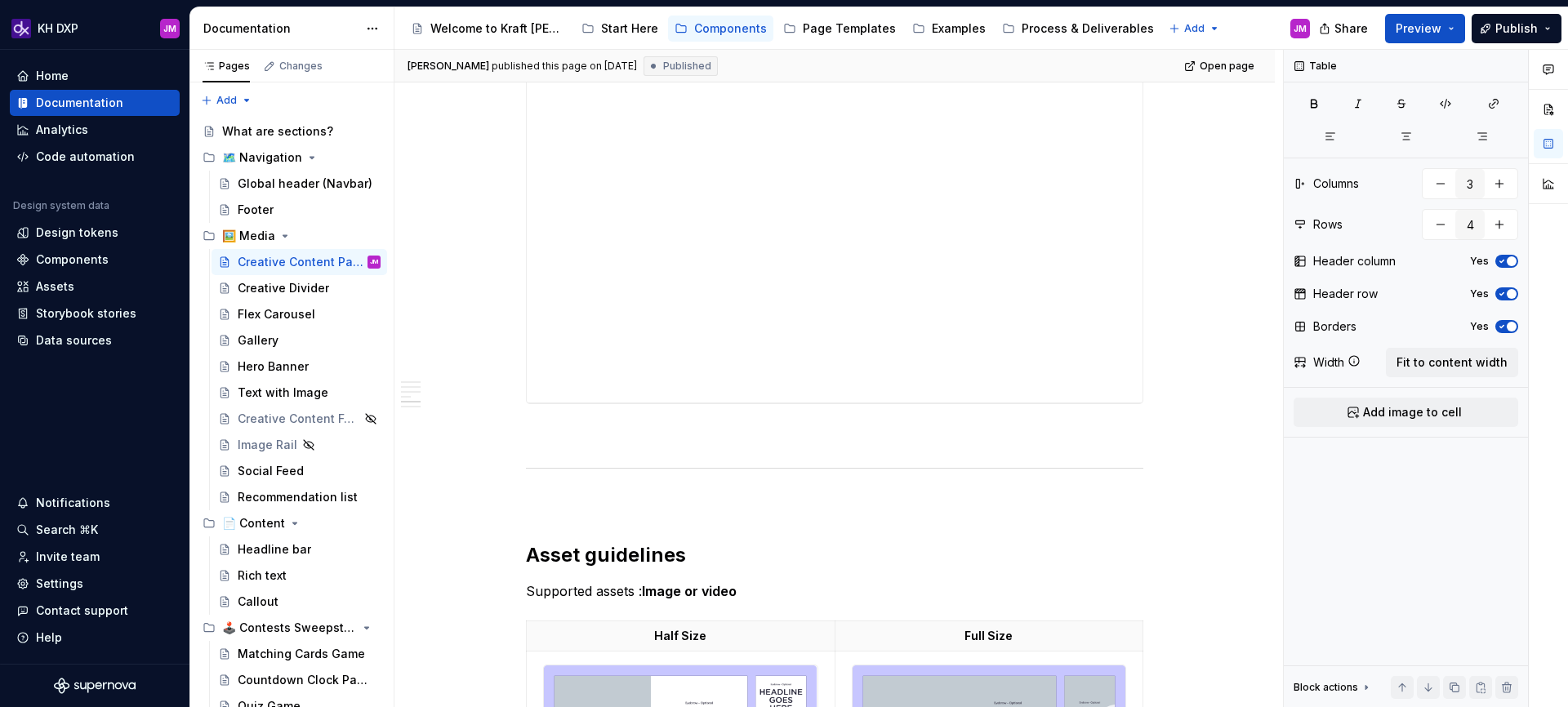
type textarea "*"
